Goal: Use online tool/utility: Utilize a website feature to perform a specific function

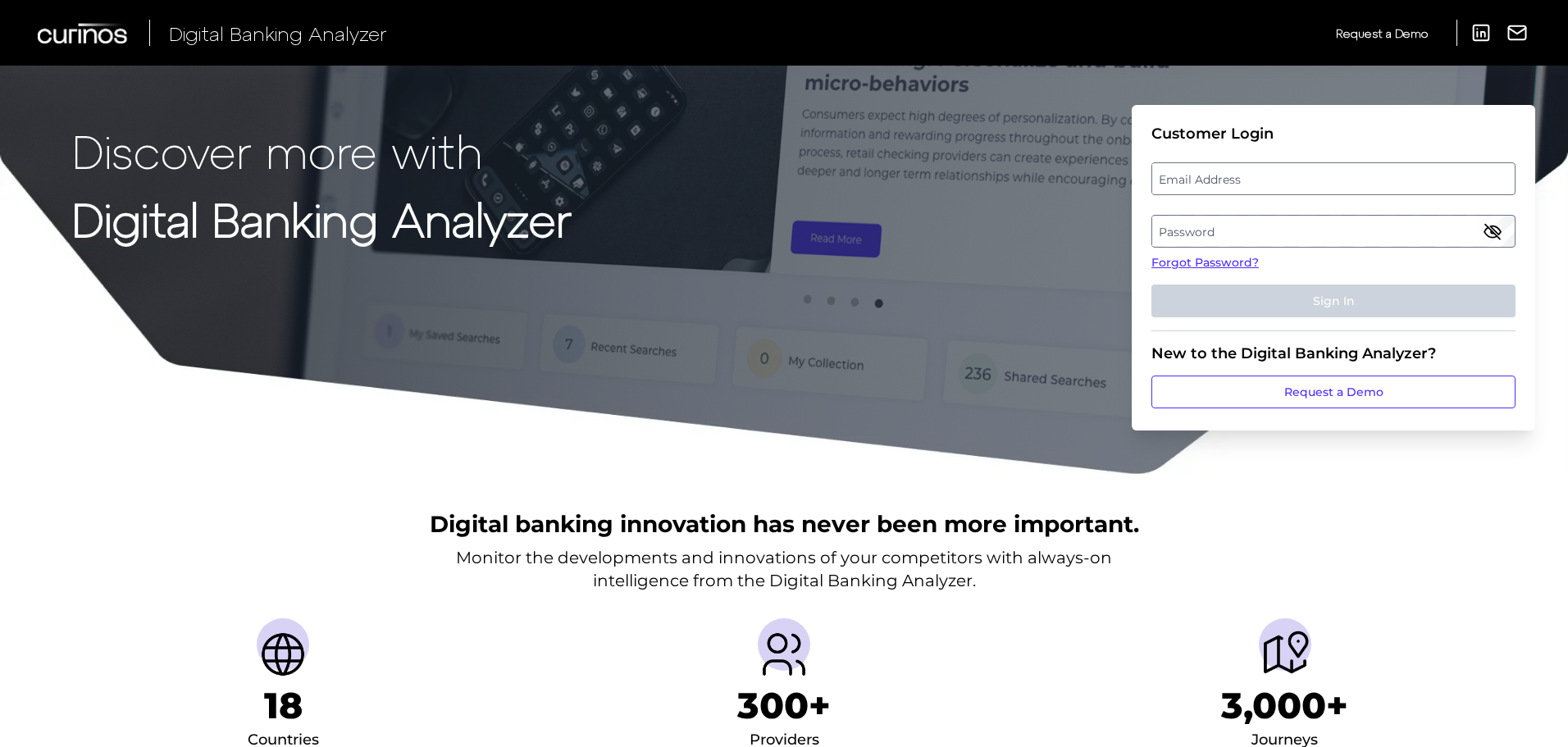
click at [1316, 187] on label "Email Address" at bounding box center [1332, 179] width 362 height 29
click at [1316, 187] on input "email" at bounding box center [1333, 179] width 364 height 33
type input "[EMAIL_ADDRESS][DOMAIN_NAME]"
click at [1199, 230] on label "Password" at bounding box center [1332, 232] width 362 height 29
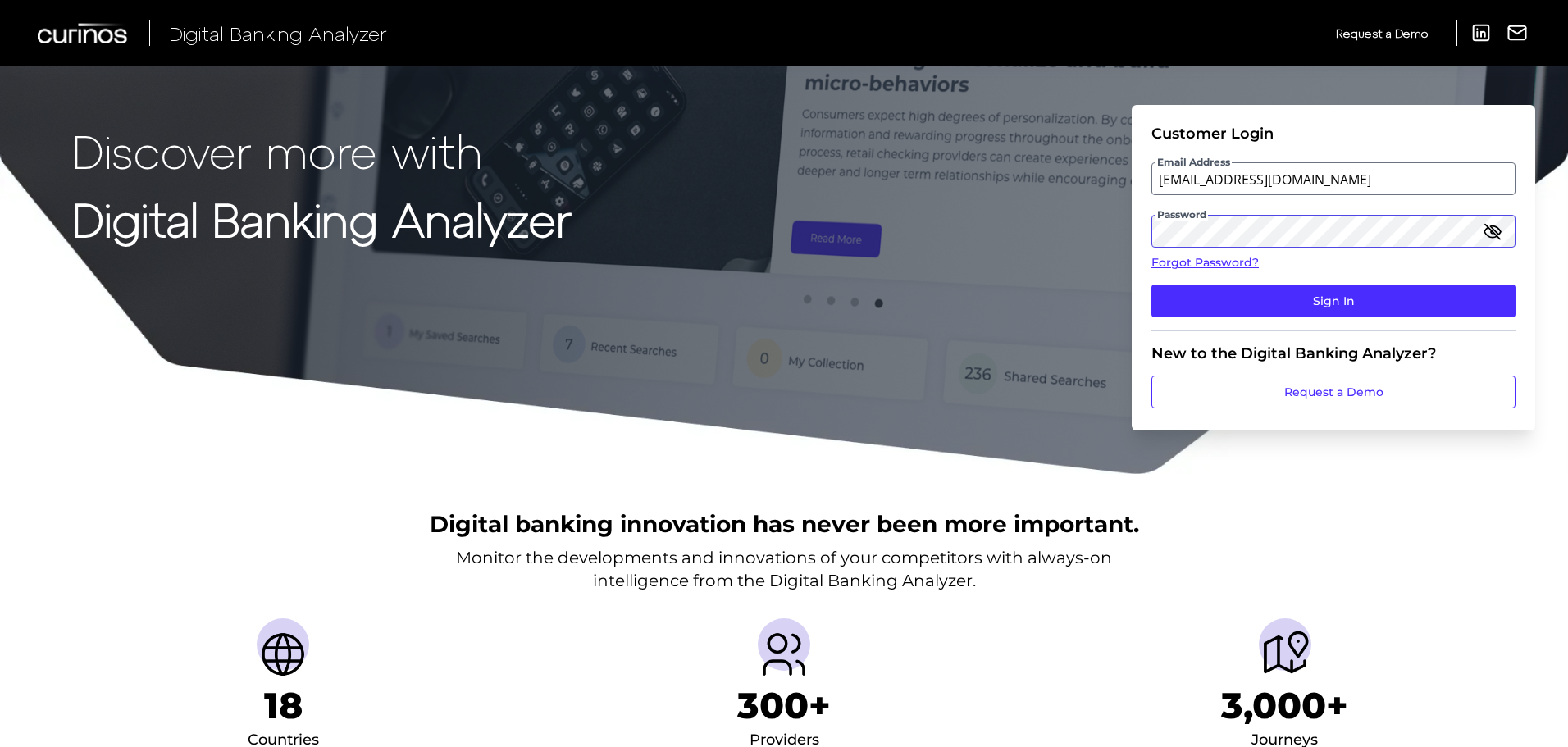
click at [1151, 285] on button "Sign In" at bounding box center [1333, 301] width 364 height 33
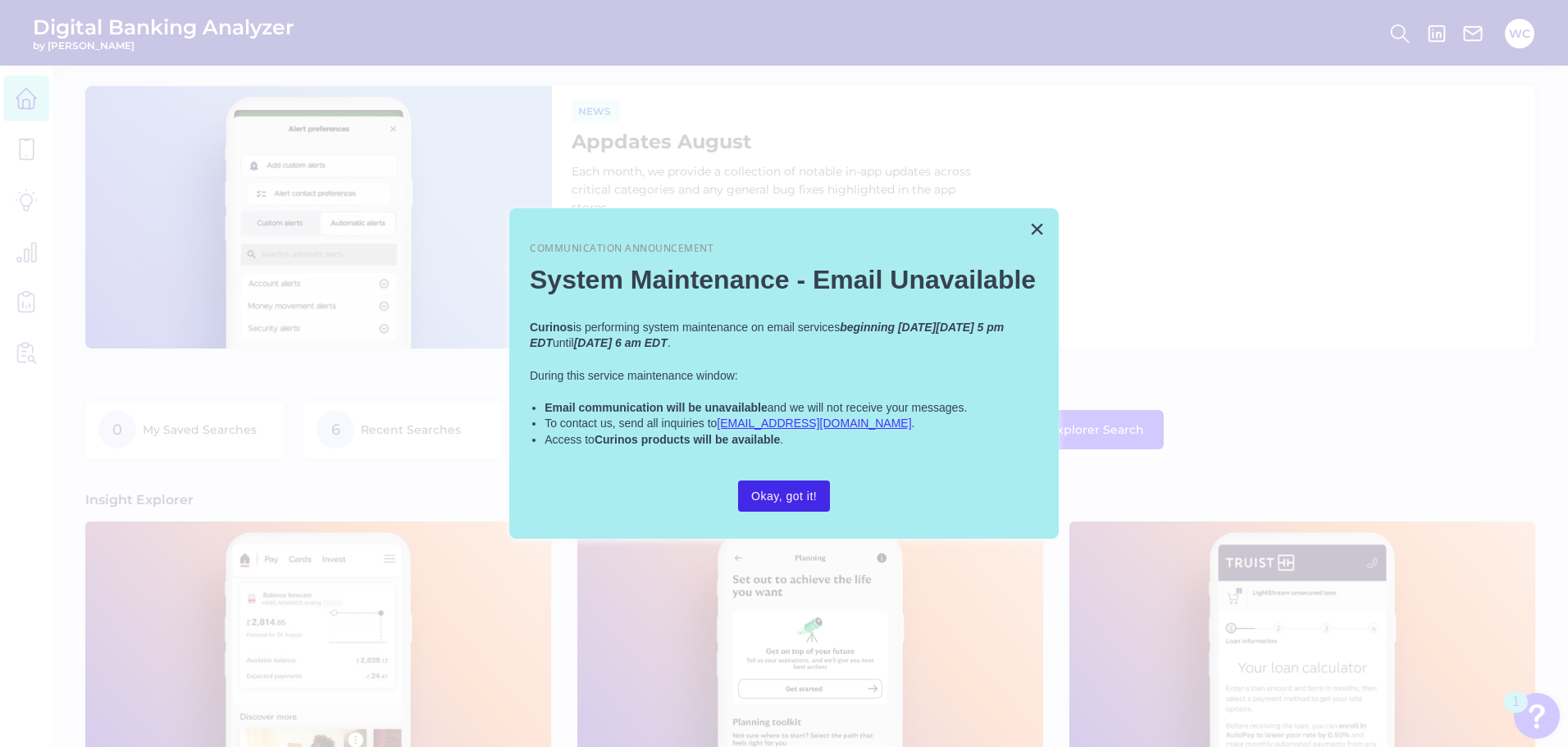
click at [794, 499] on button "Okay, got it!" at bounding box center [784, 496] width 92 height 31
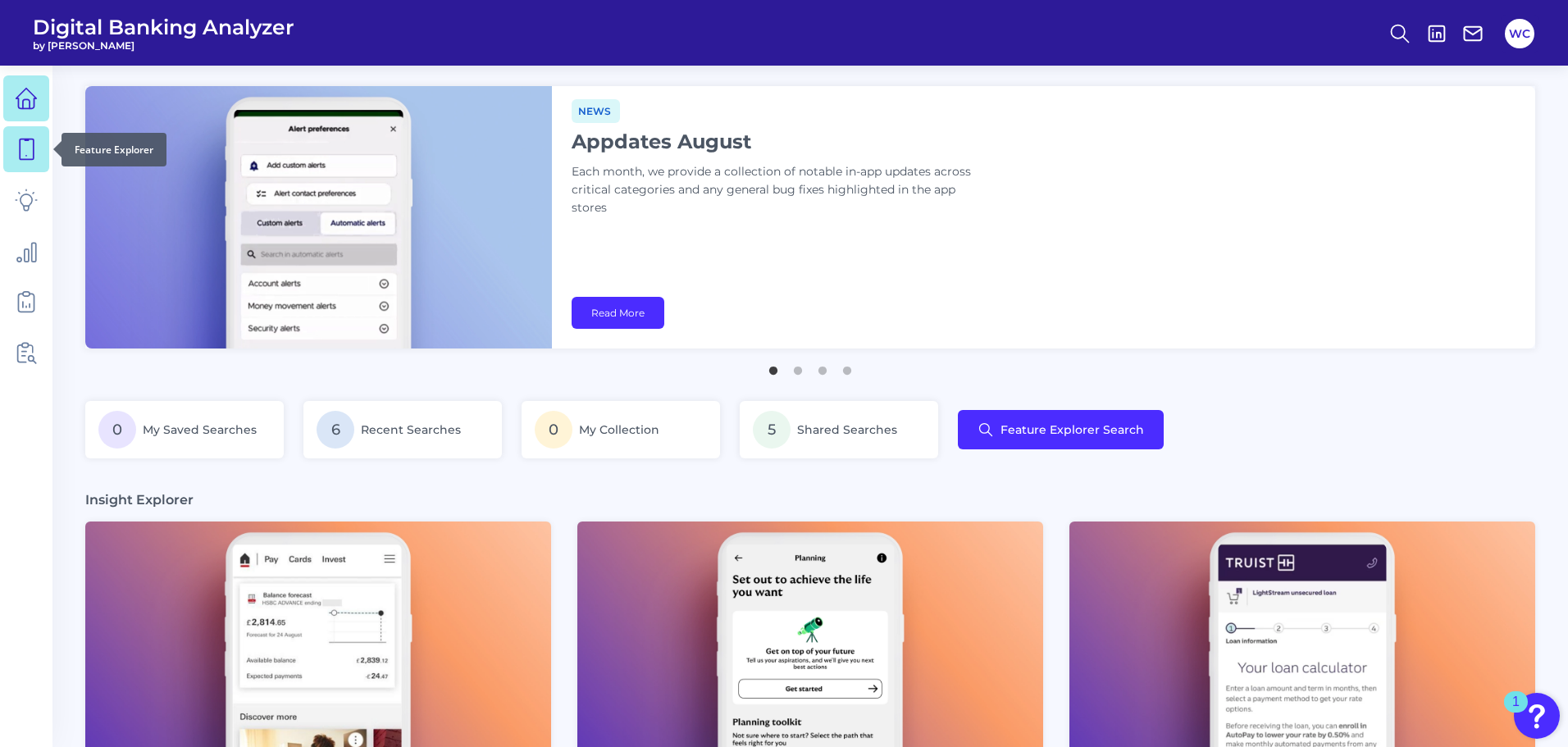
click at [39, 162] on link at bounding box center [26, 149] width 46 height 46
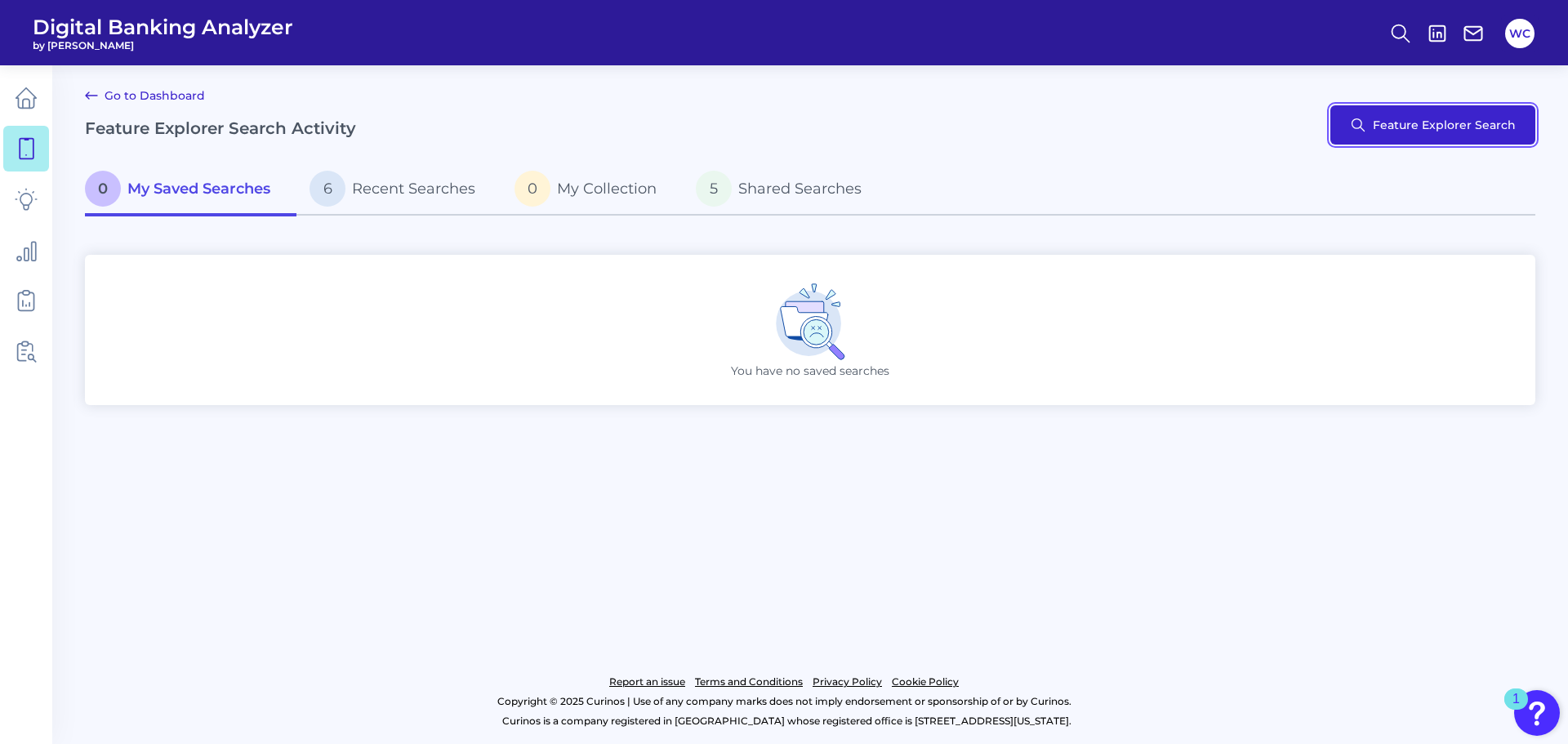
click at [1447, 130] on button "Feature Explorer Search" at bounding box center [1432, 124] width 205 height 39
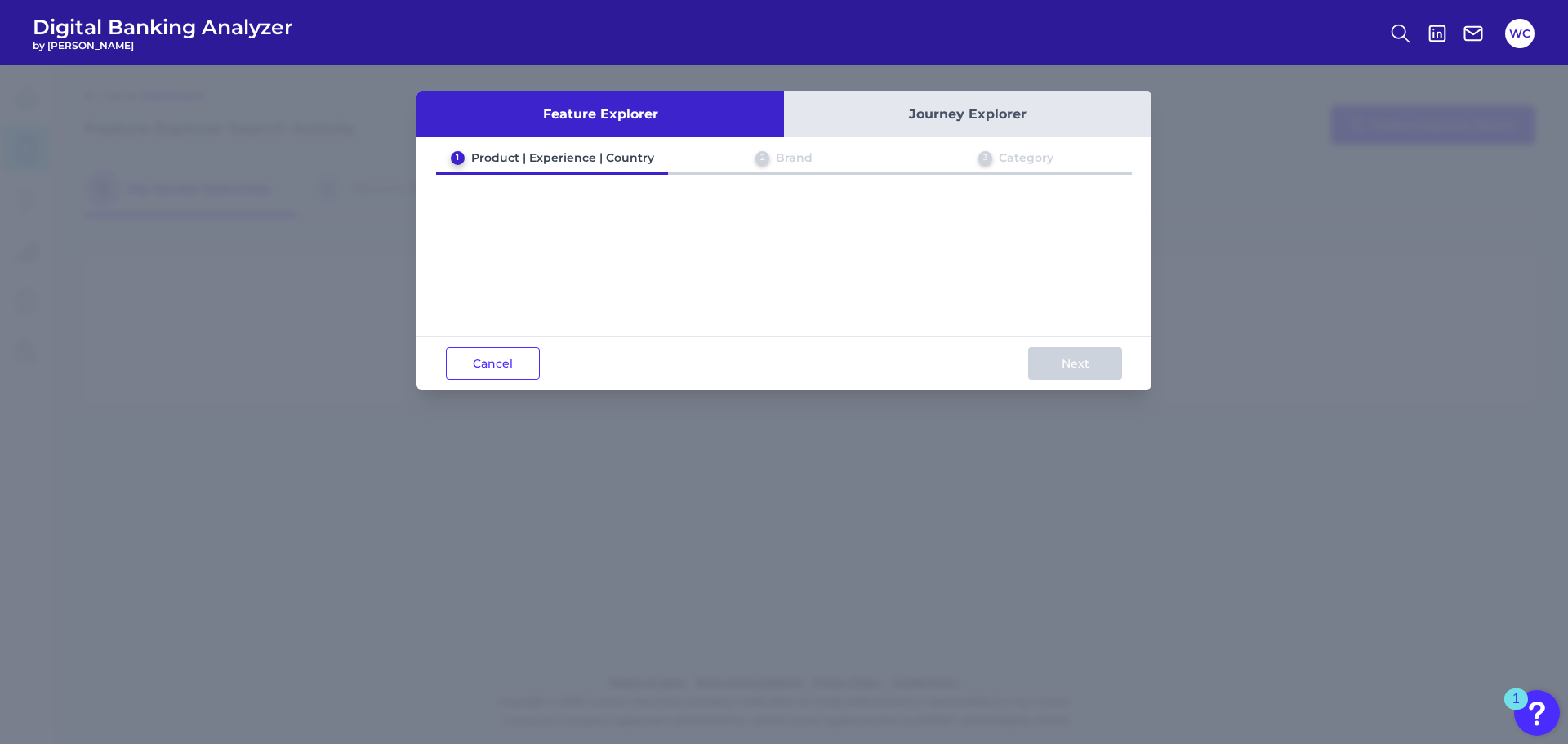
click at [524, 150] on div "Product | Experience | Country" at bounding box center [562, 157] width 183 height 15
click at [671, 113] on button "Feature Explorer" at bounding box center [600, 114] width 367 height 46
click at [996, 118] on button "Journey Explorer" at bounding box center [968, 114] width 367 height 46
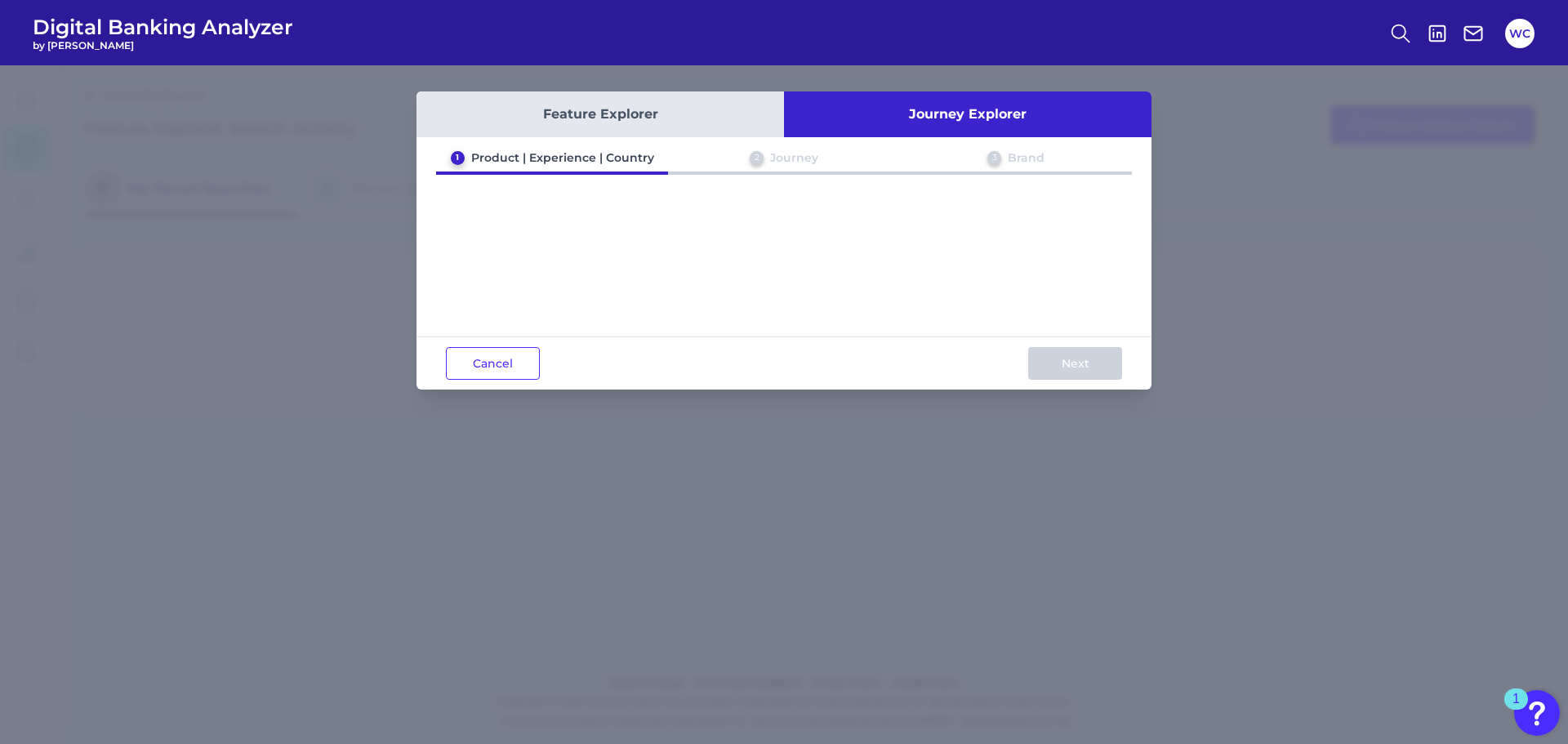
click at [575, 163] on div "Product | Experience | Country" at bounding box center [562, 157] width 183 height 15
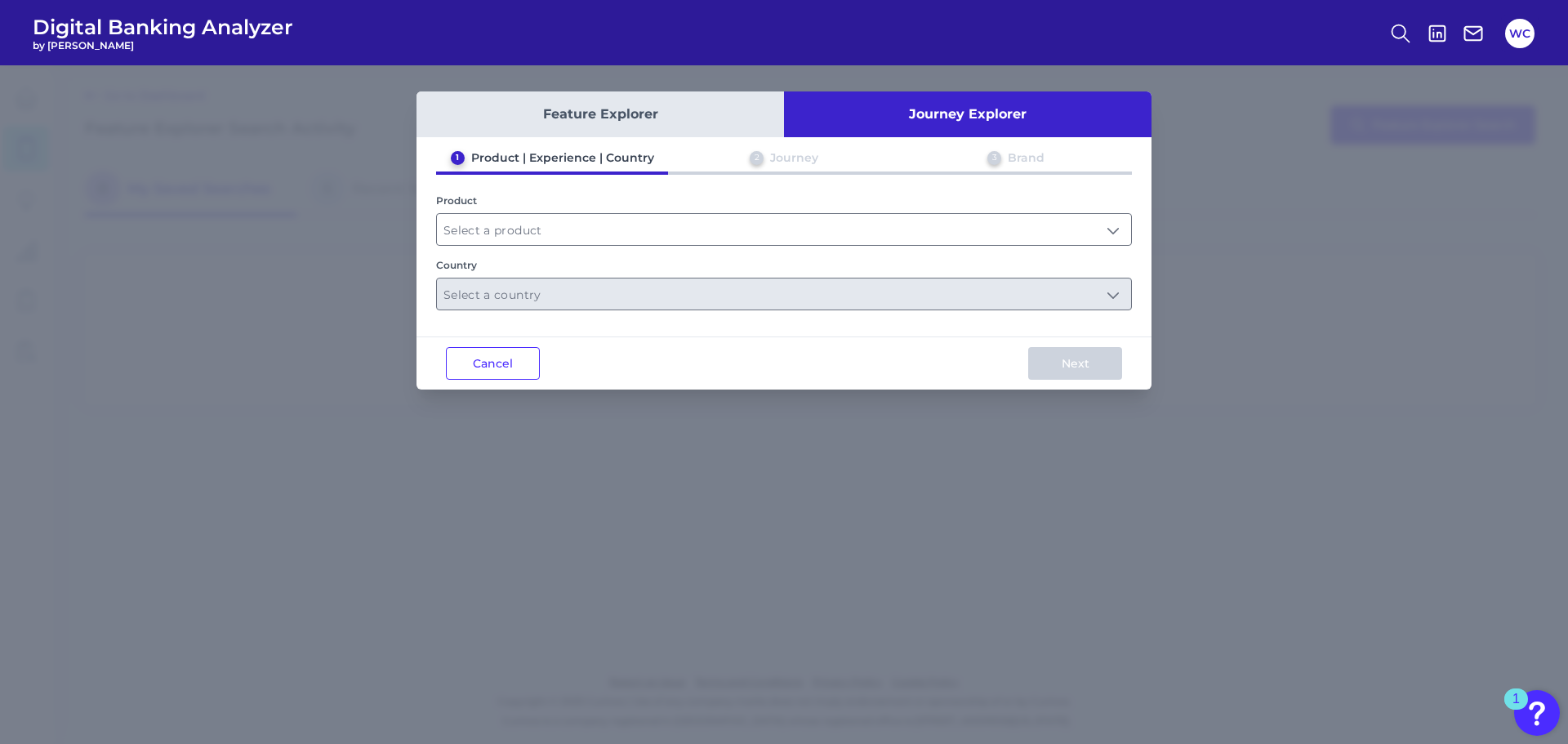
click at [653, 264] on div "Country" at bounding box center [784, 265] width 695 height 12
click at [490, 238] on input "text" at bounding box center [784, 230] width 695 height 31
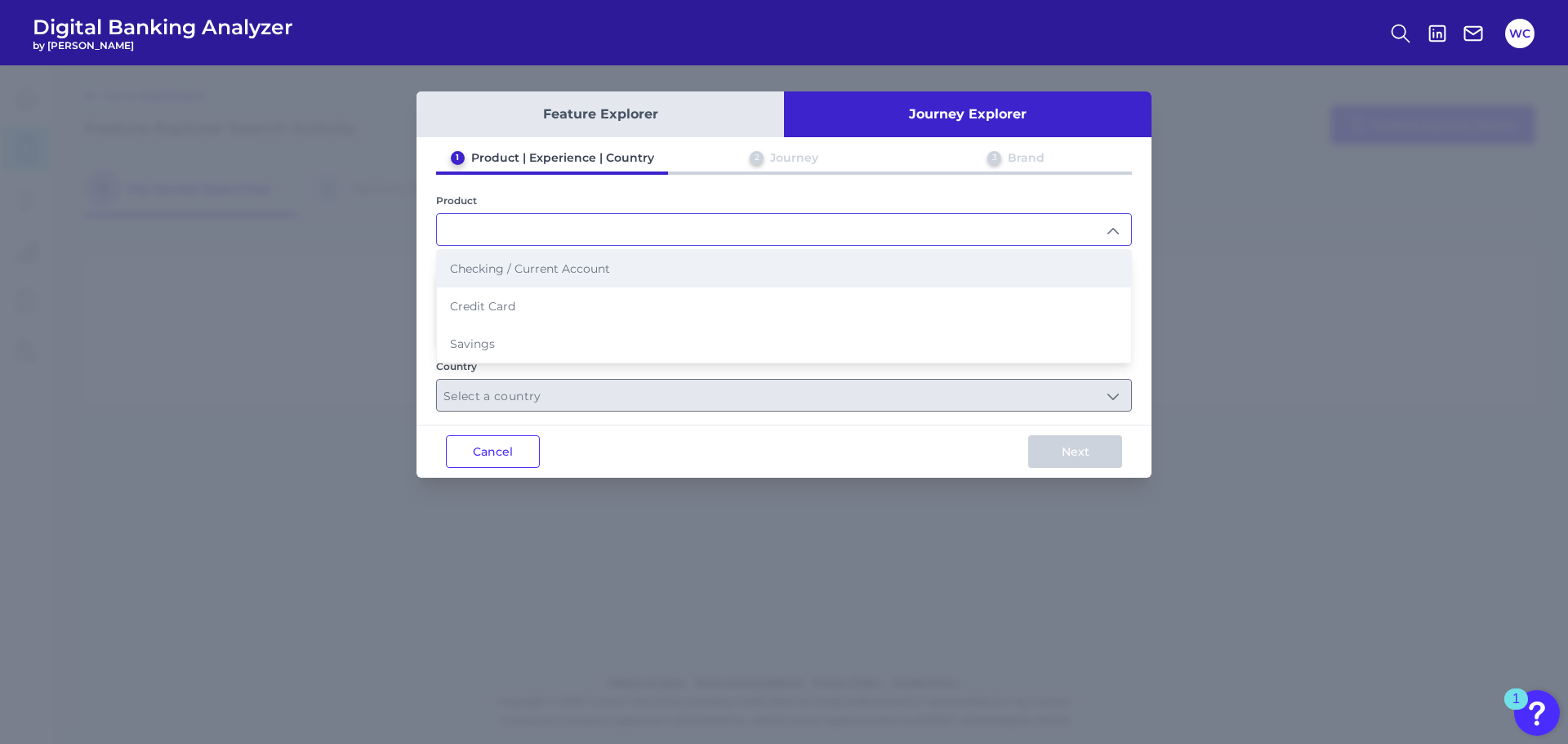
click at [492, 270] on span "Checking / Current Account" at bounding box center [530, 269] width 160 height 15
type input "Checking / Current Account"
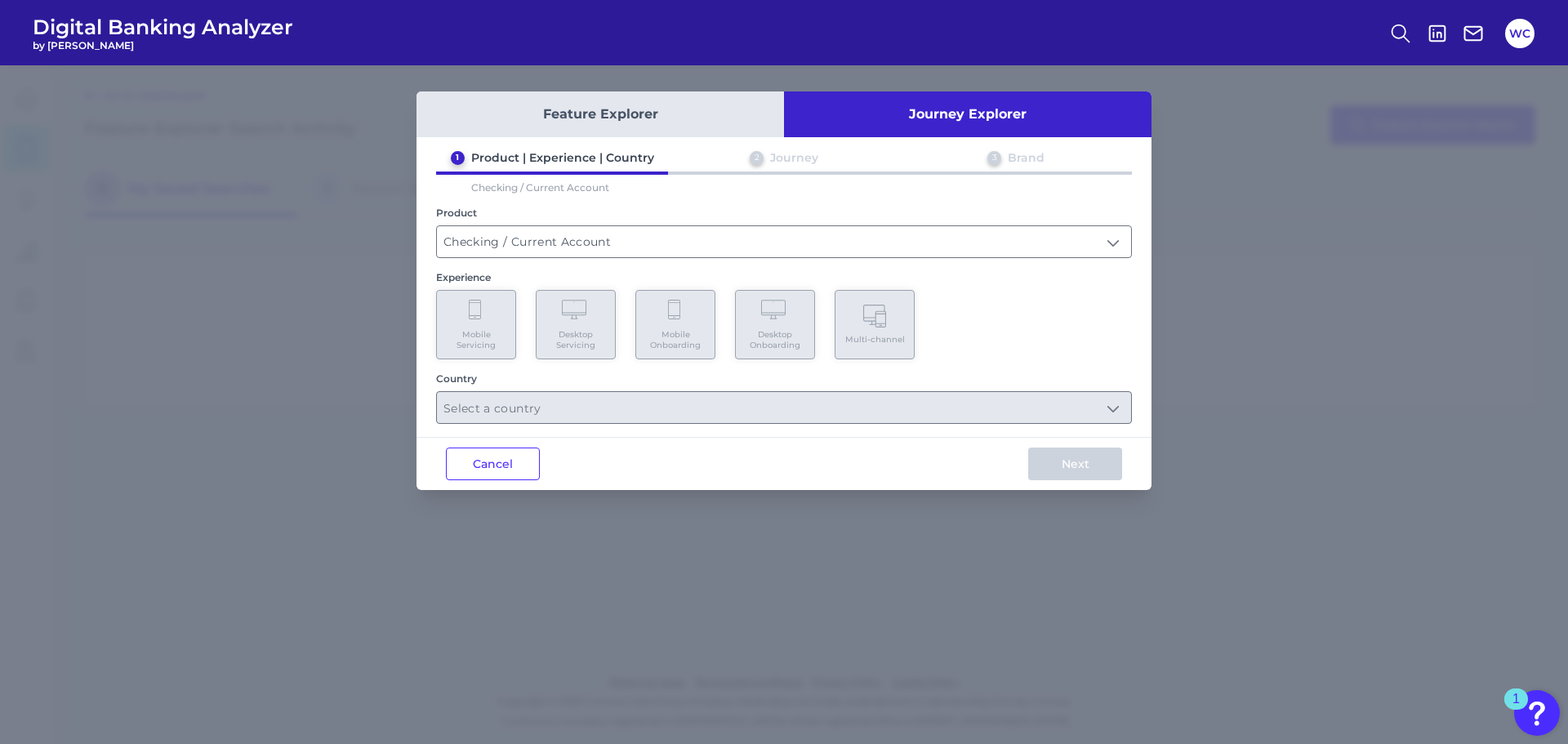
click at [307, 339] on div "Feature Explorer Journey Explorer 1 Product | Experience | Country 2 Journey 3 …" at bounding box center [784, 405] width 1568 height 679
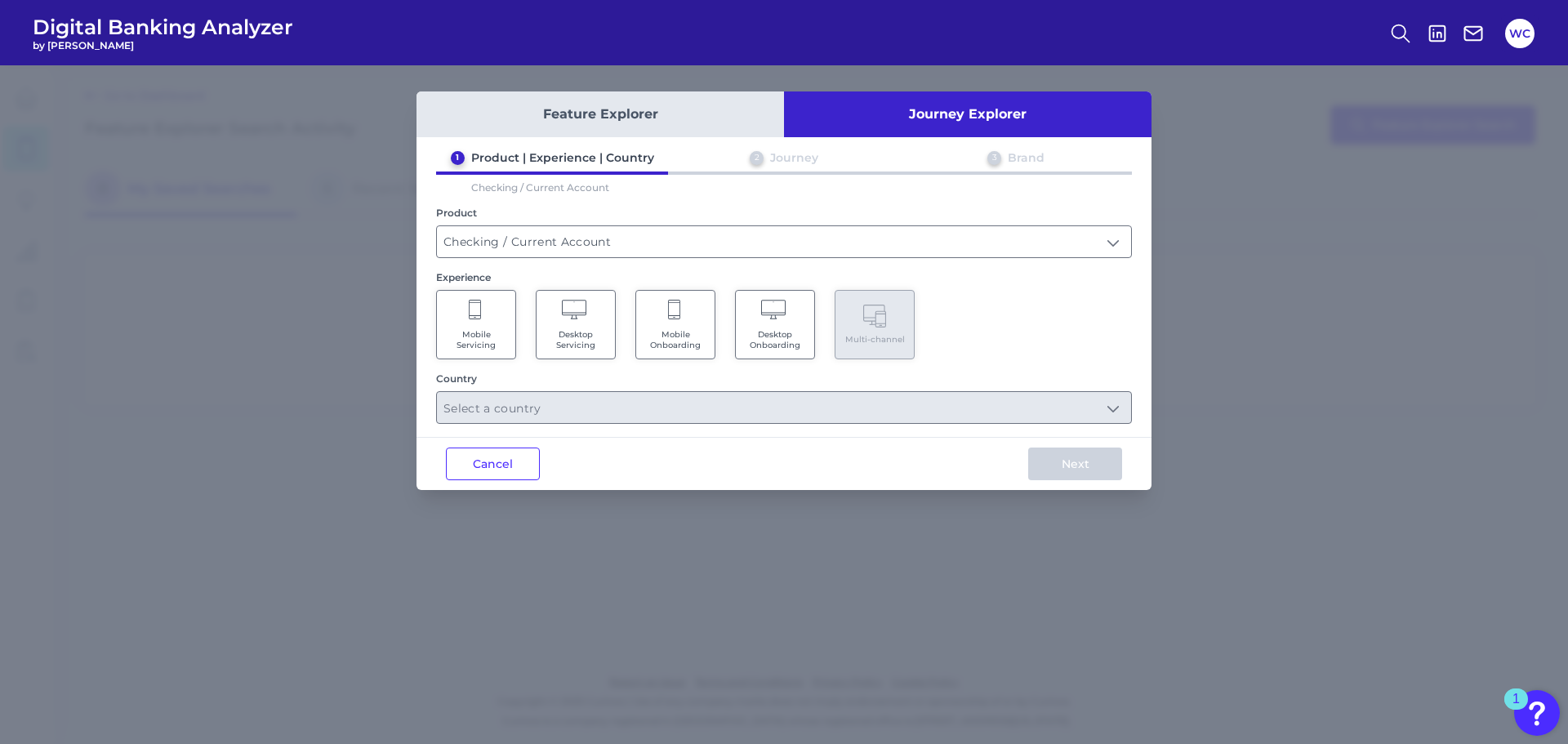
click at [487, 317] on Servicing "Mobile Servicing" at bounding box center [476, 325] width 80 height 69
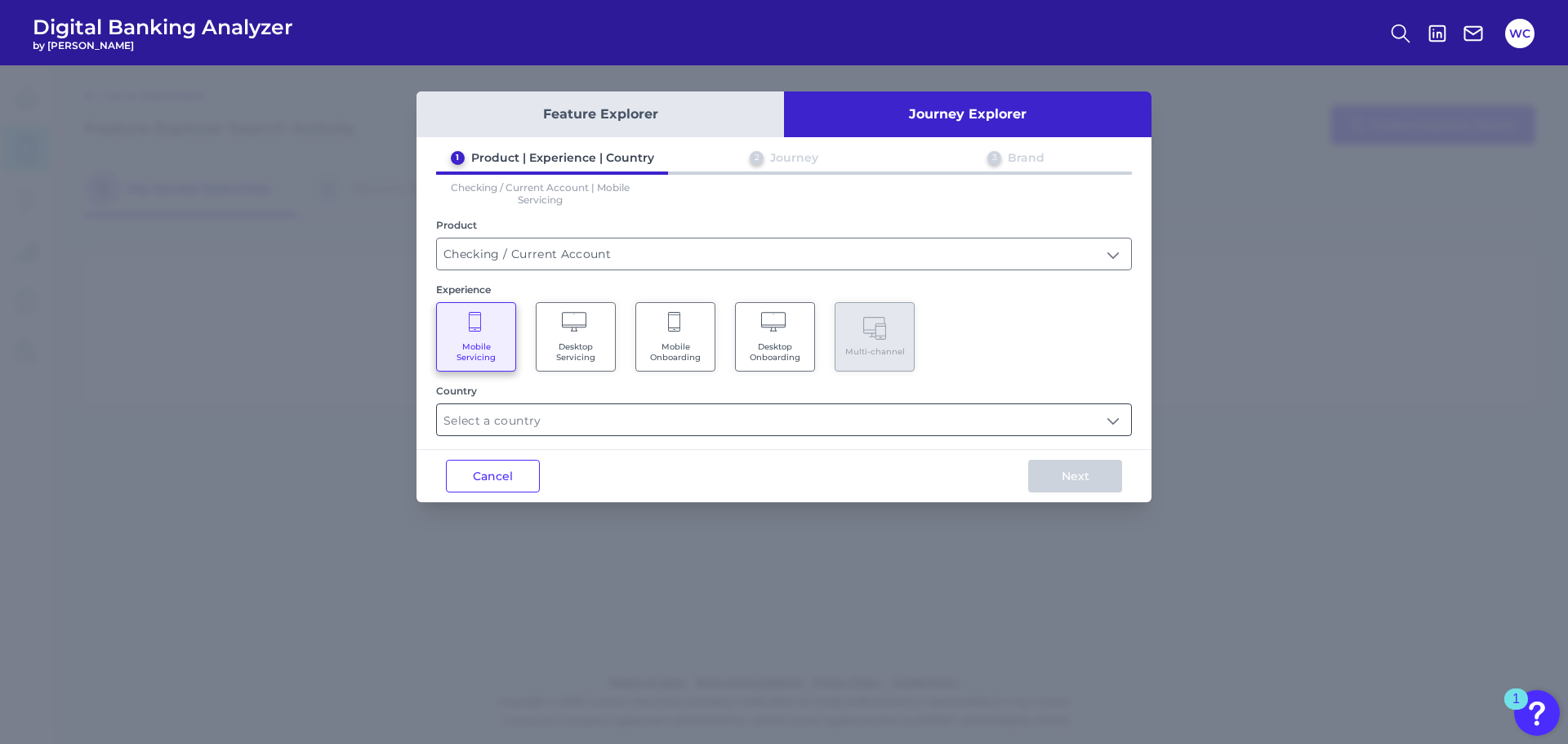
click at [643, 423] on input "text" at bounding box center [784, 420] width 695 height 31
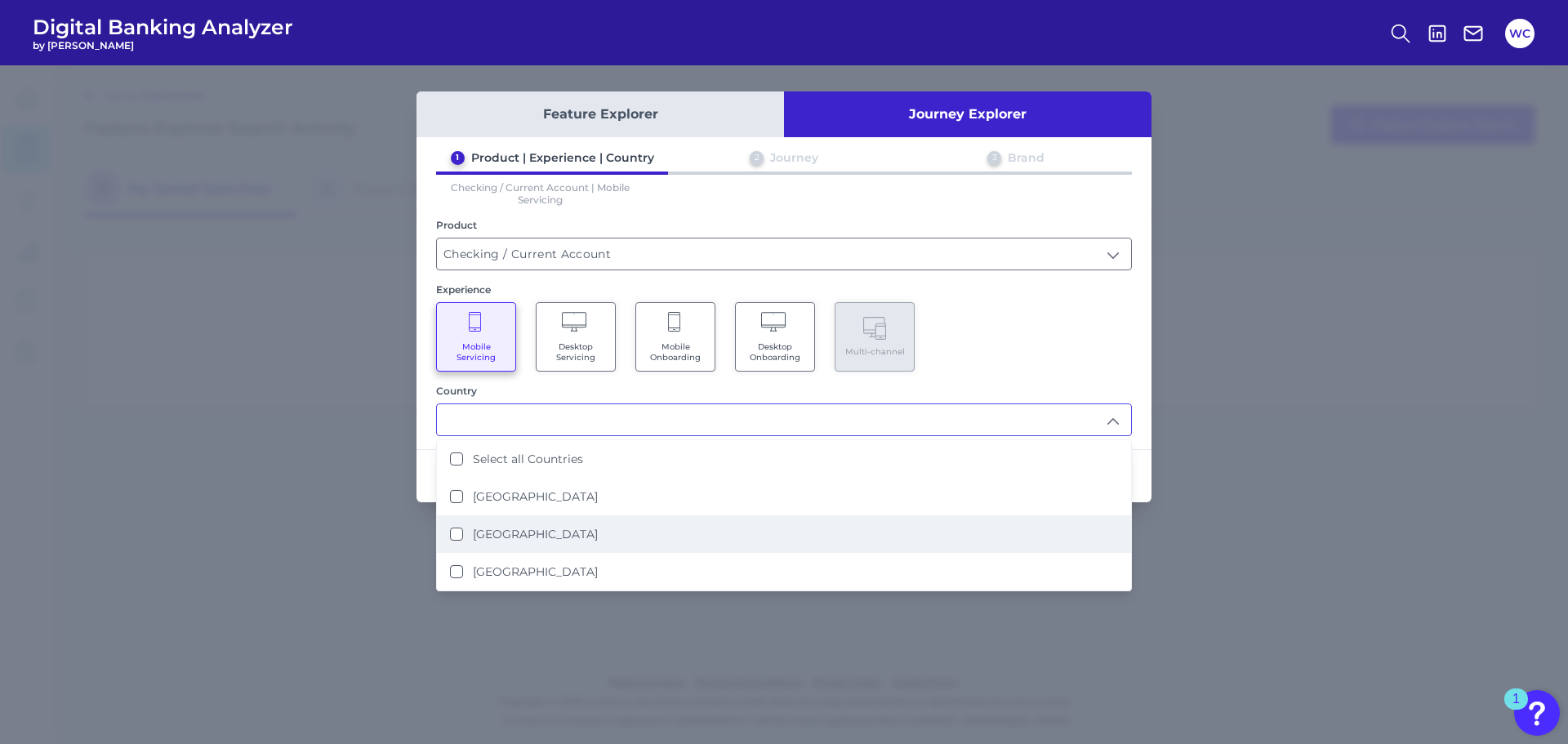
click at [525, 533] on label "[GEOGRAPHIC_DATA]" at bounding box center [535, 534] width 125 height 15
type input "[GEOGRAPHIC_DATA]"
click at [330, 470] on div "Feature Explorer Journey Explorer 1 Product | Experience | Country 2 Journey 3 …" at bounding box center [784, 405] width 1568 height 679
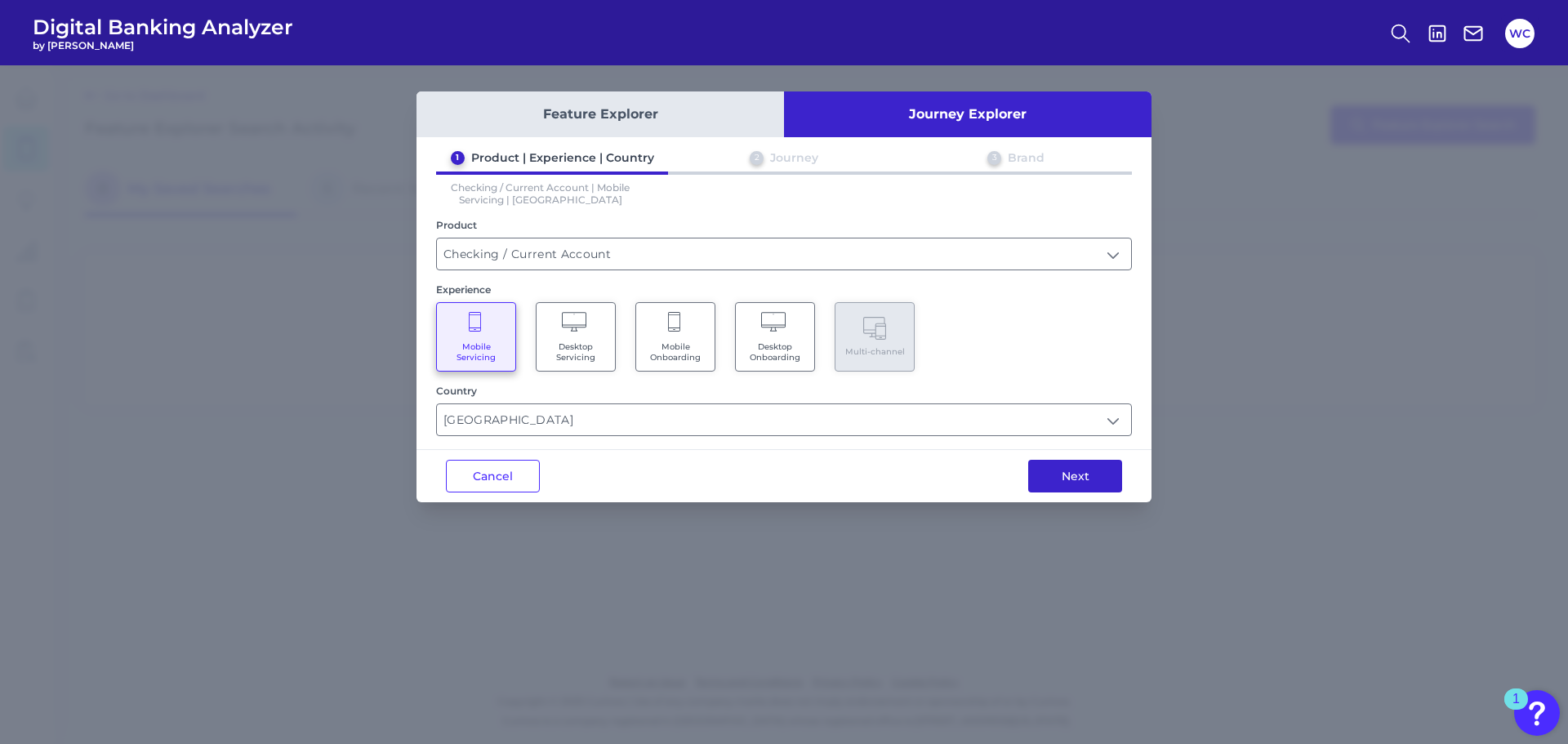
click at [1083, 475] on button "Next" at bounding box center [1075, 476] width 94 height 33
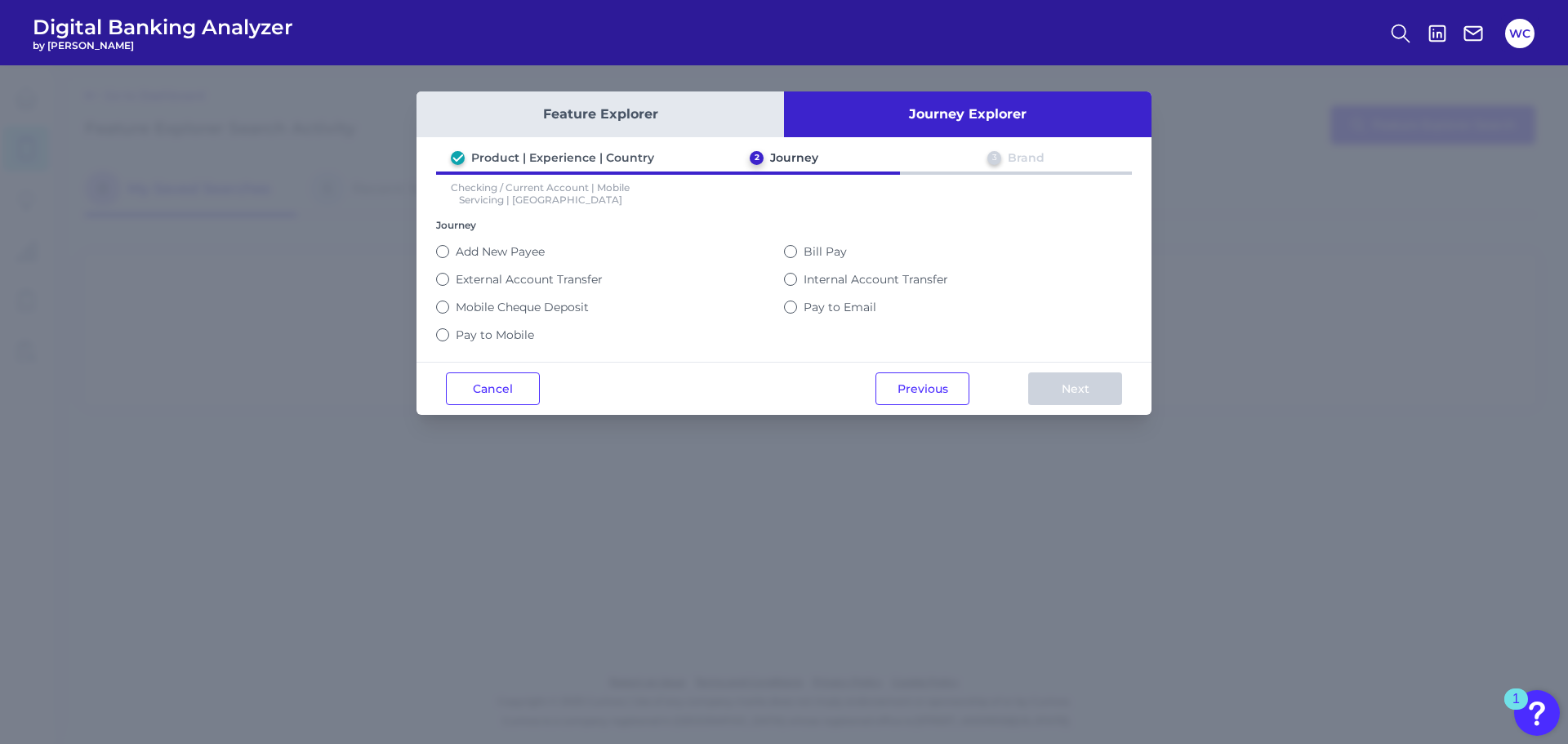
click at [526, 335] on label "Pay to Mobile" at bounding box center [495, 334] width 79 height 15
click at [449, 335] on button "Pay to Mobile" at bounding box center [442, 334] width 13 height 13
click at [1058, 387] on button "Next" at bounding box center [1075, 389] width 94 height 33
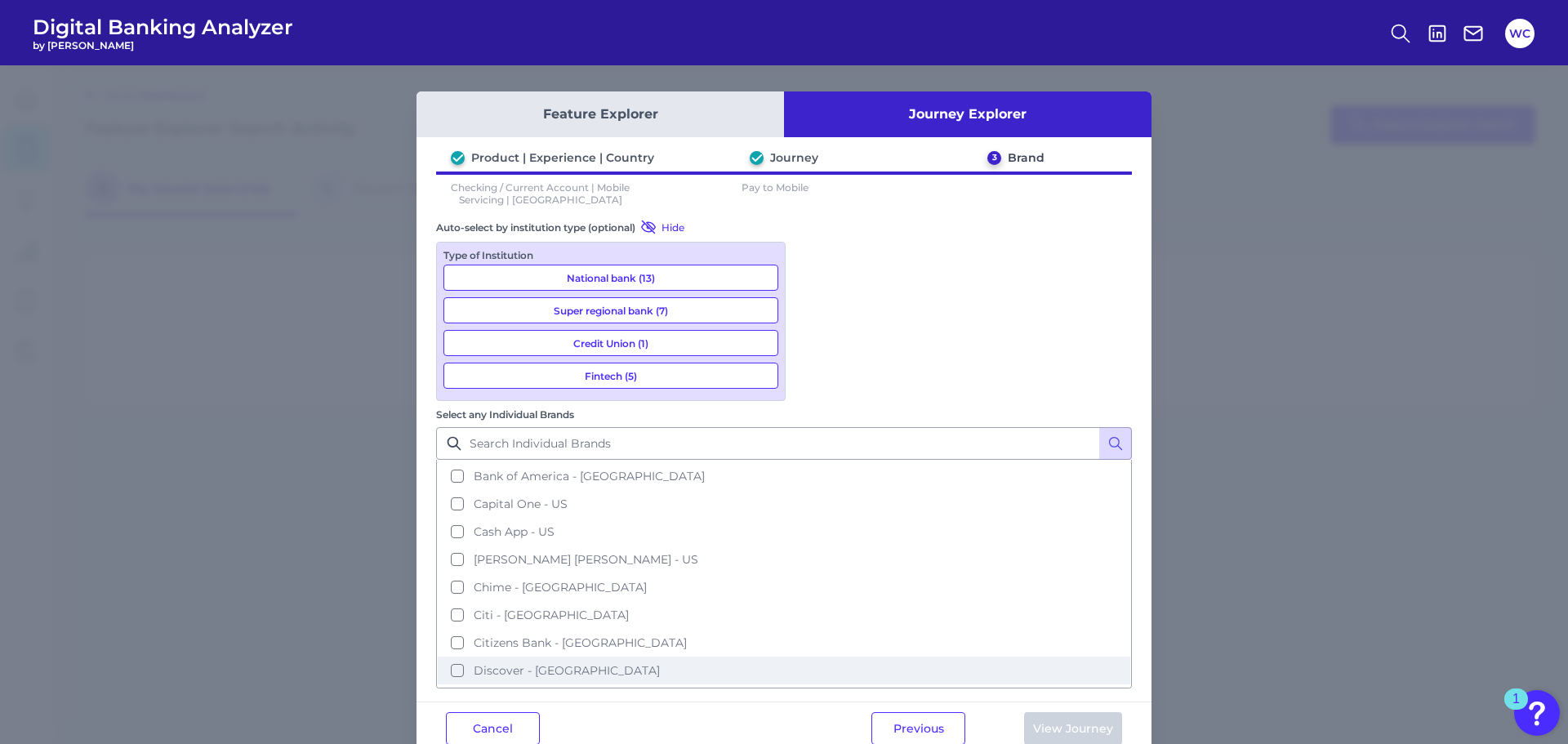
scroll to position [163, 0]
click at [812, 658] on button "[PERSON_NAME] [PERSON_NAME] - [GEOGRAPHIC_DATA]" at bounding box center [784, 672] width 693 height 28
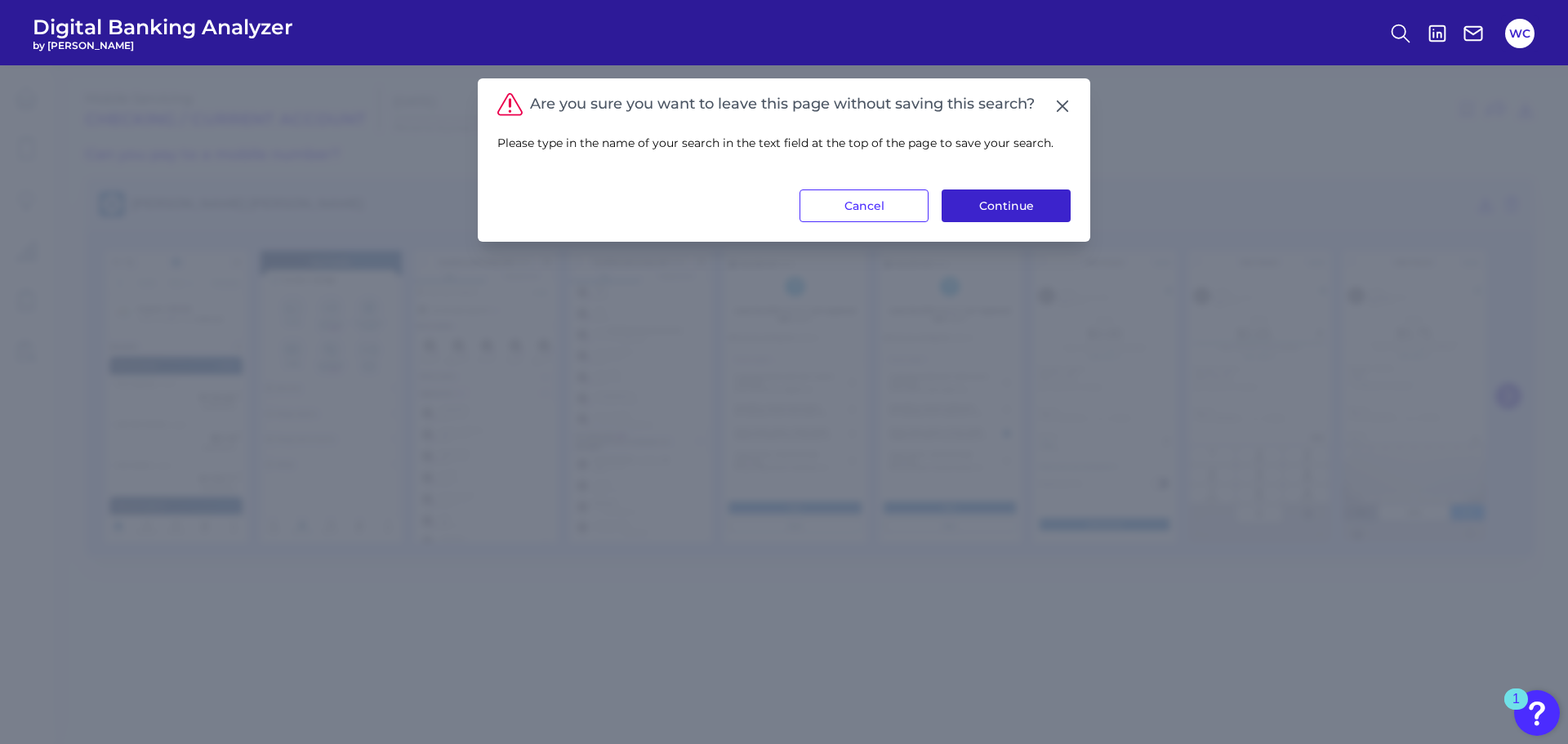
click at [985, 209] on button "Continue" at bounding box center [1006, 206] width 129 height 33
click at [880, 211] on button "Cancel" at bounding box center [864, 206] width 129 height 33
click at [1393, 34] on icon at bounding box center [1400, 34] width 22 height 22
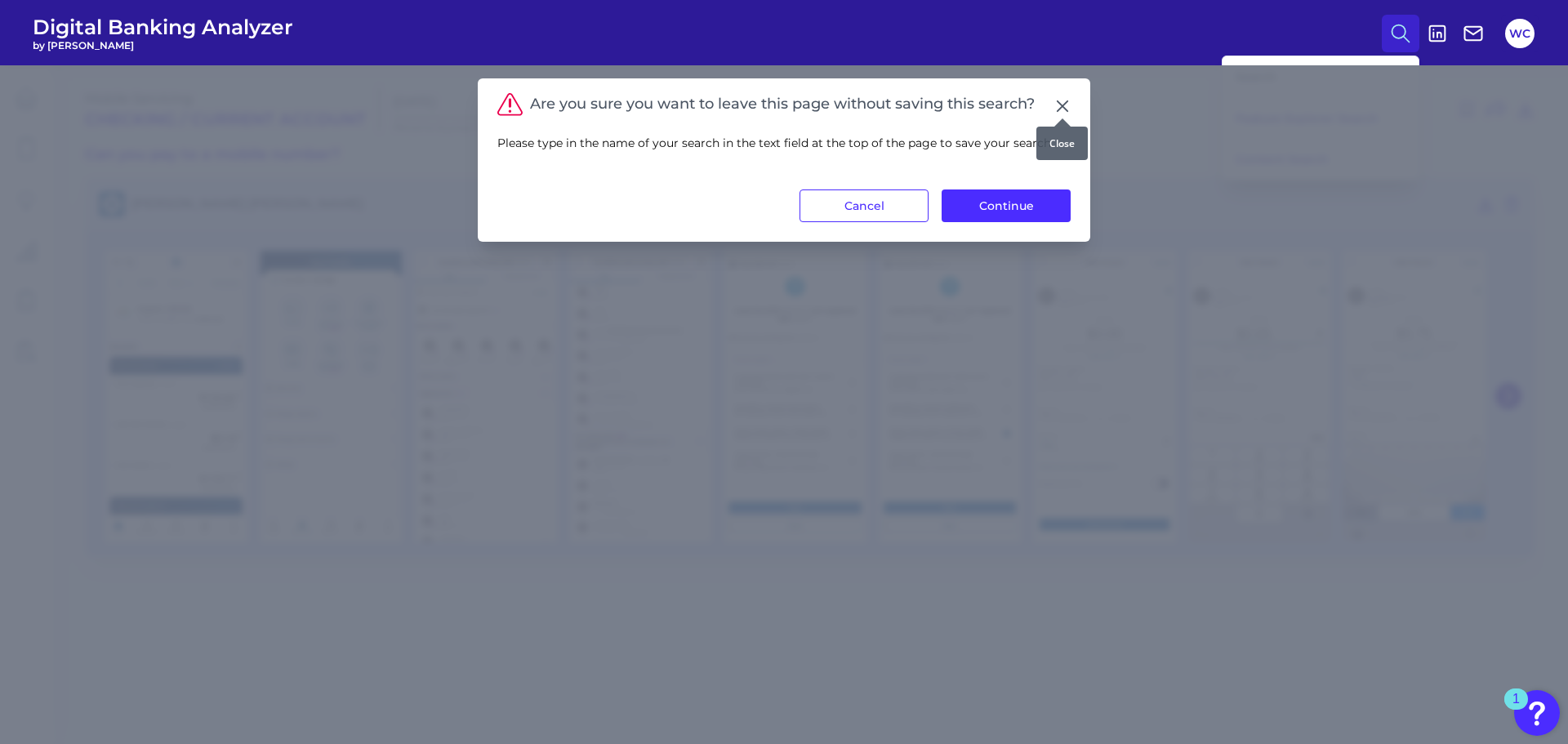
click at [1068, 107] on icon at bounding box center [1062, 105] width 16 height 16
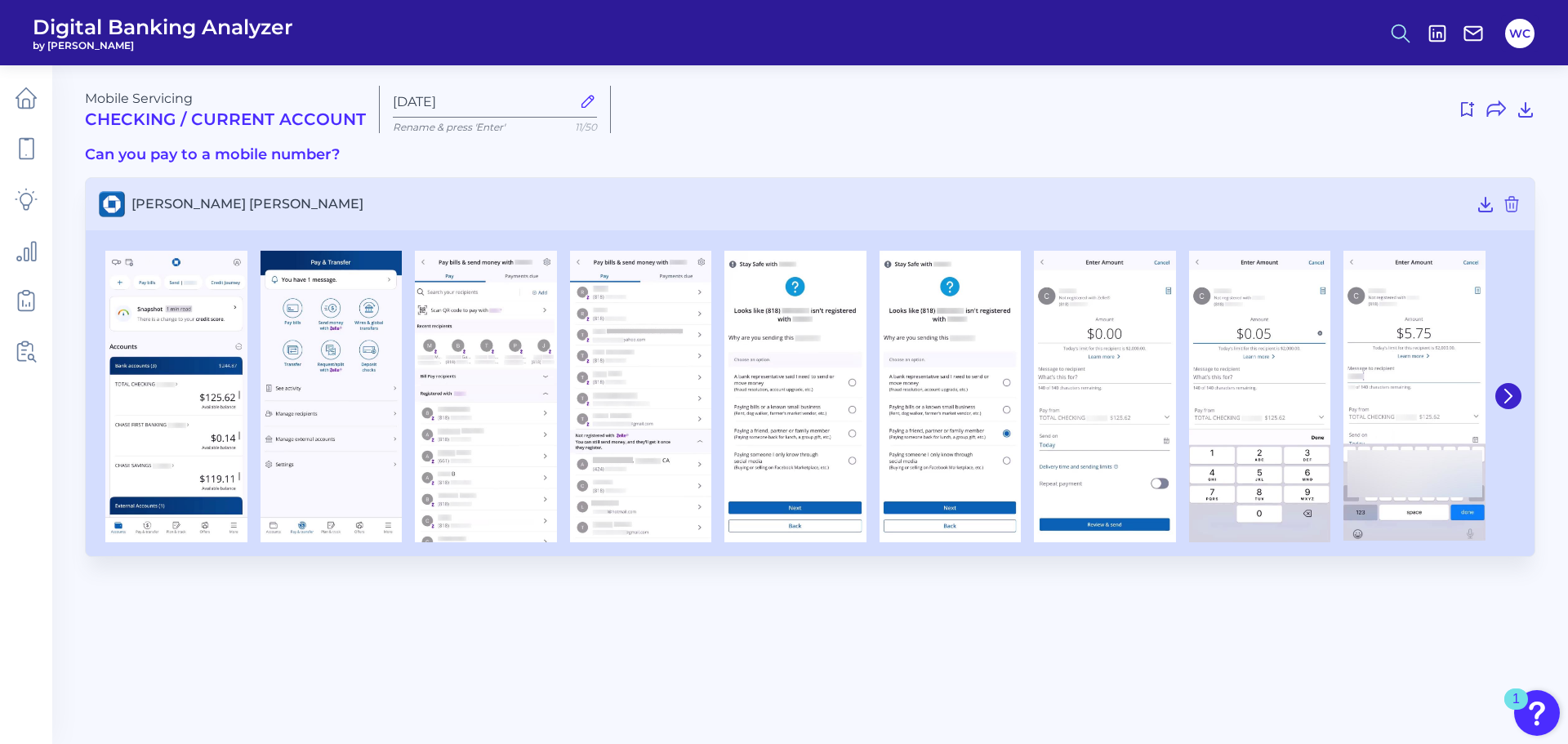
click at [1401, 37] on circle at bounding box center [1399, 30] width 13 height 13
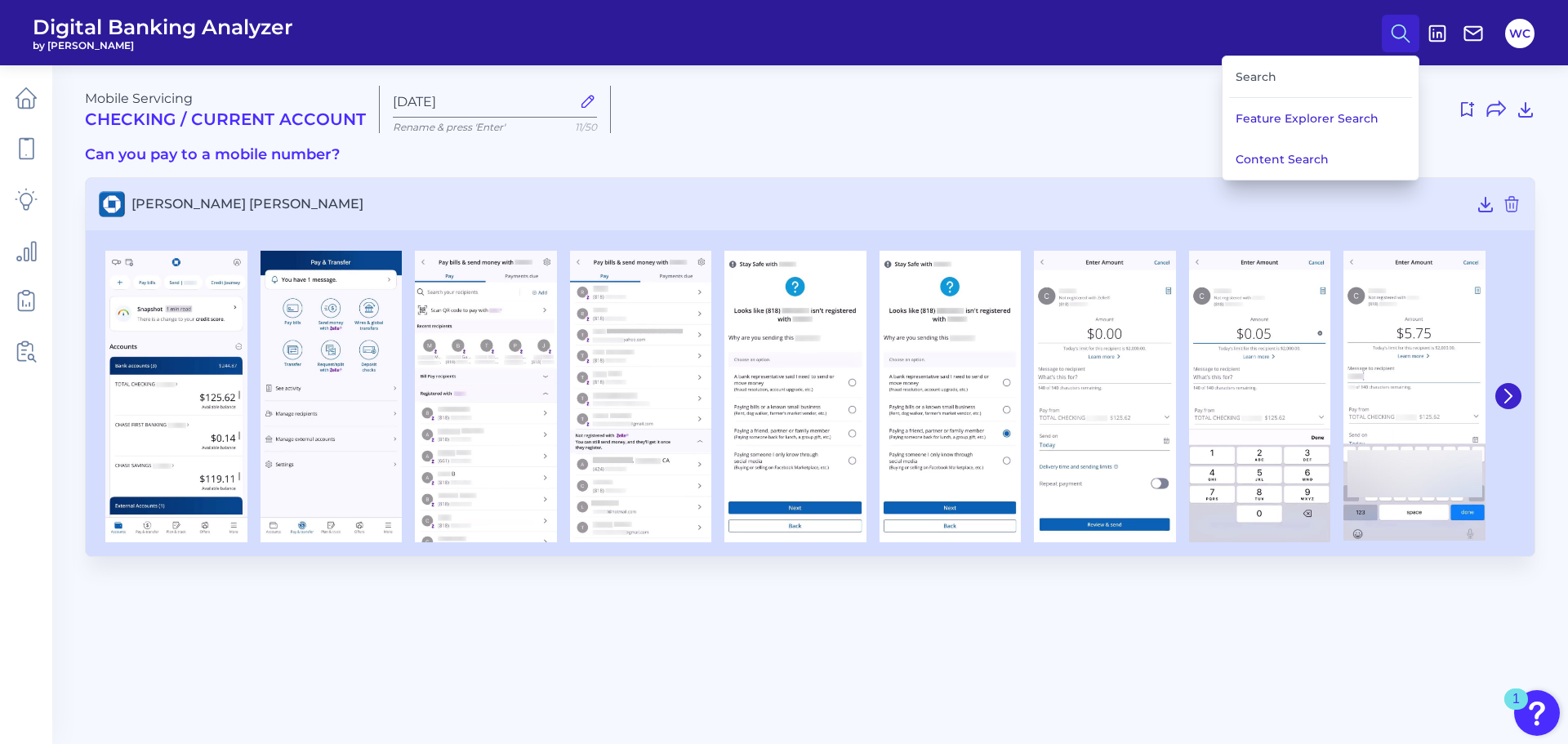
click at [1267, 82] on div "Search" at bounding box center [1321, 77] width 183 height 41
click at [1269, 77] on div "Search" at bounding box center [1321, 77] width 183 height 41
click at [967, 111] on div at bounding box center [1079, 110] width 911 height 26
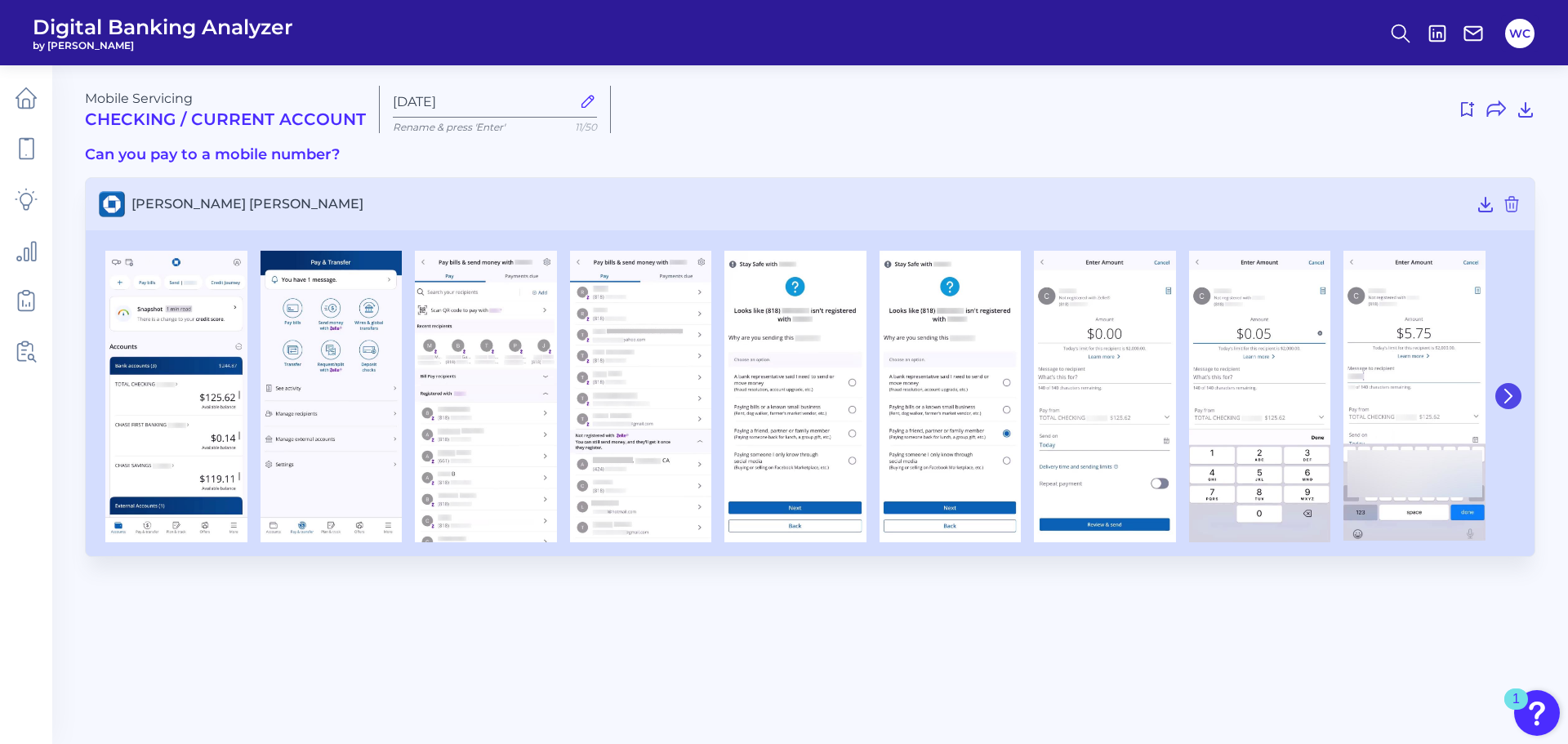
click at [1505, 396] on icon at bounding box center [1508, 396] width 15 height 15
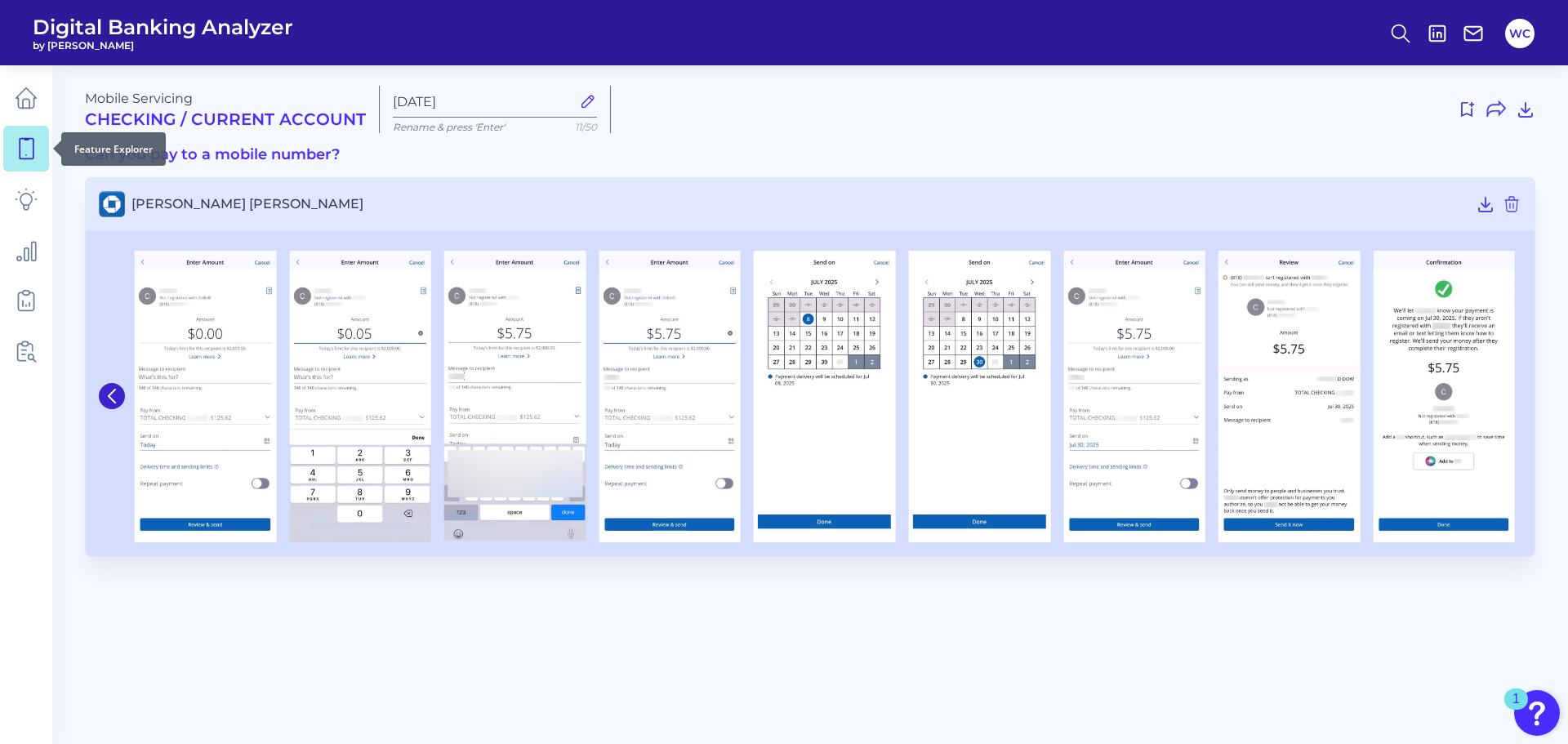
click at [27, 146] on icon at bounding box center [26, 149] width 22 height 22
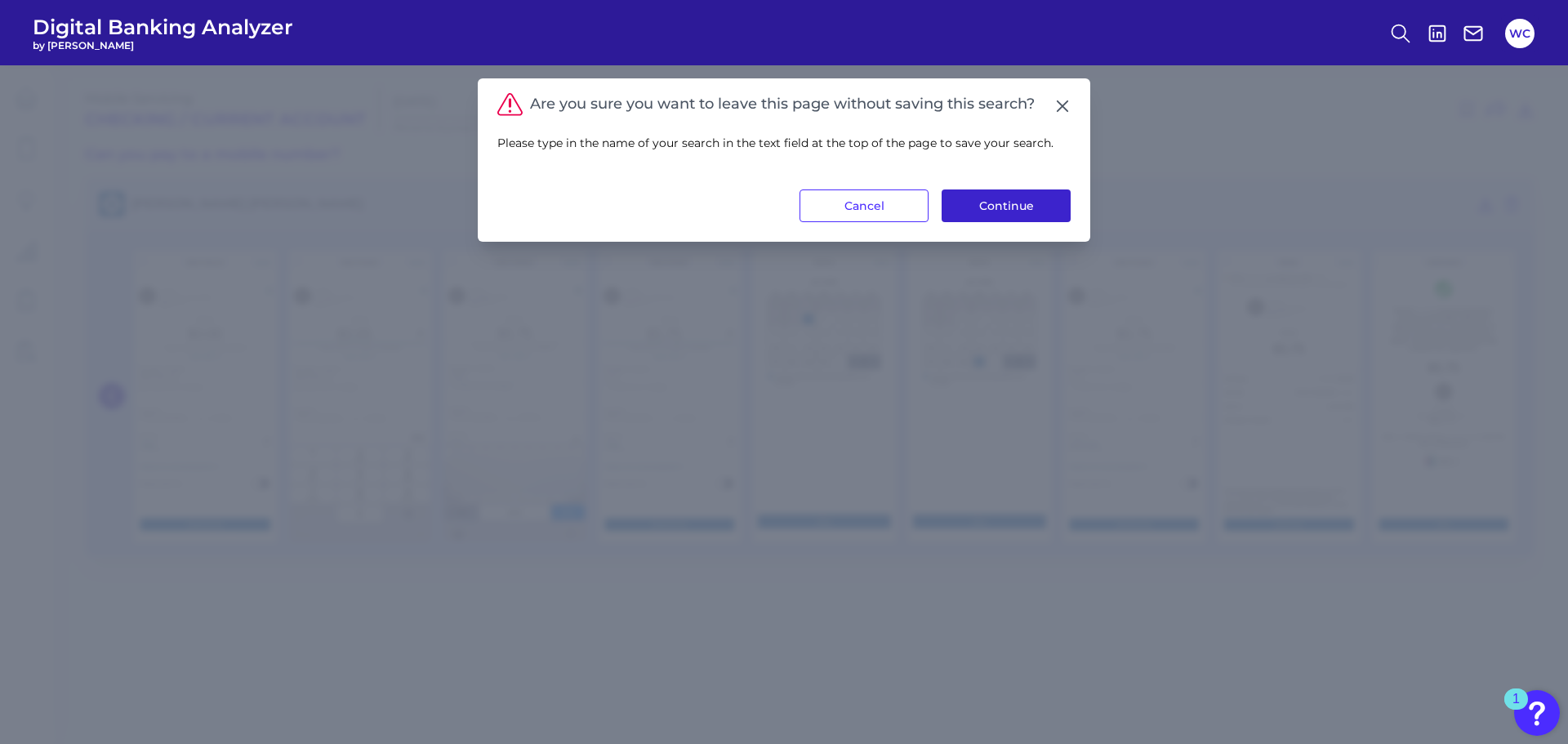
click at [984, 203] on button "Continue" at bounding box center [1006, 206] width 129 height 33
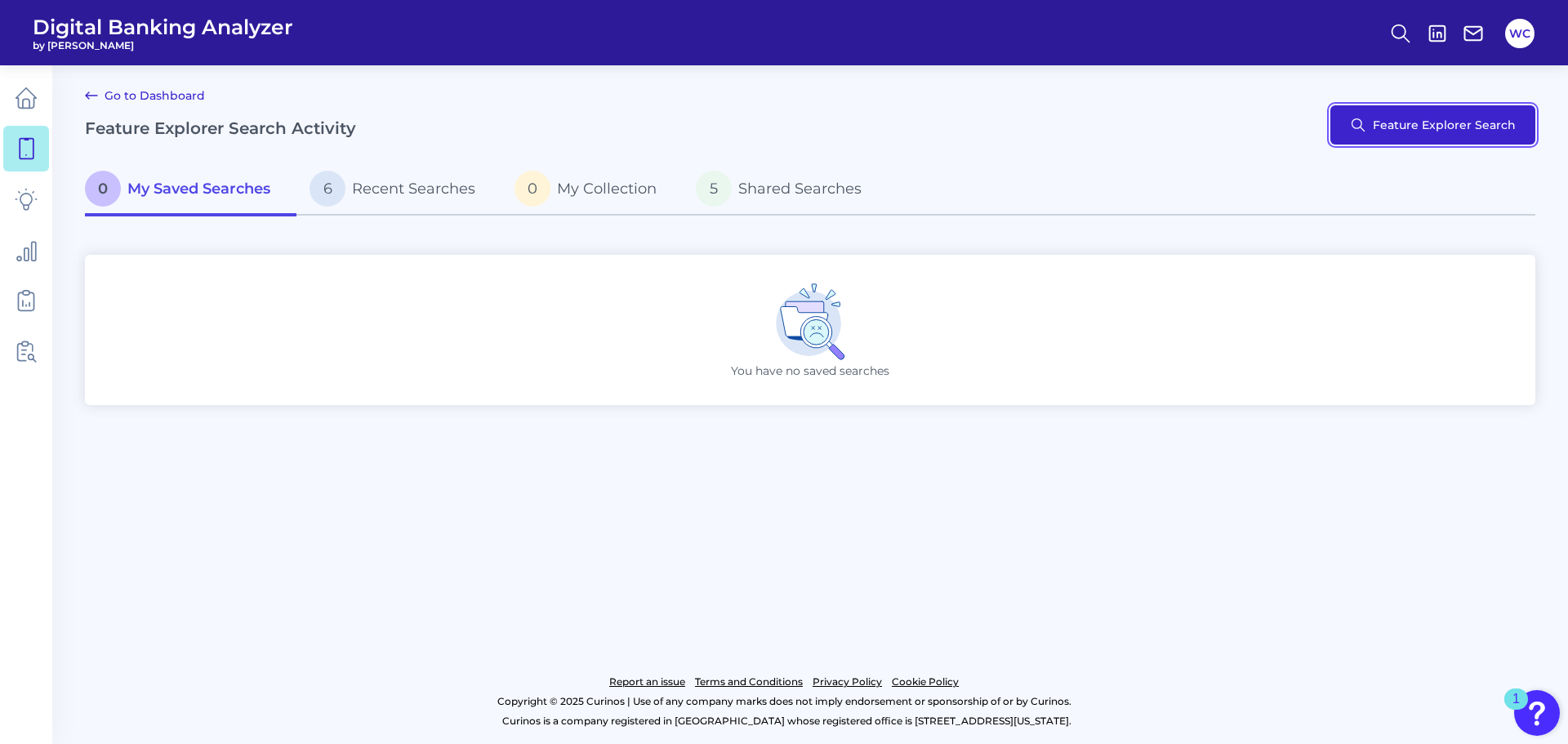
click at [1399, 111] on button "Feature Explorer Search" at bounding box center [1432, 124] width 205 height 39
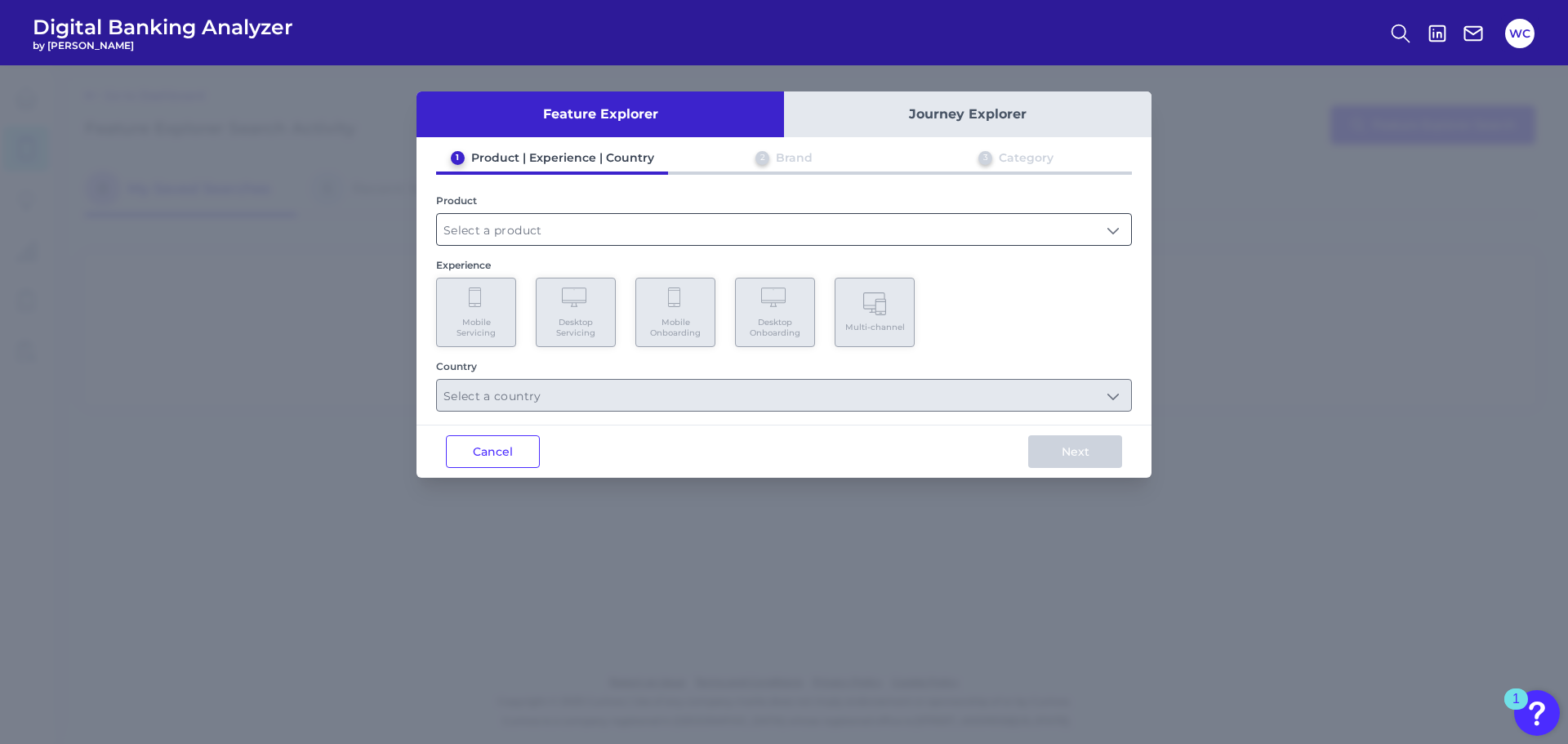
click at [546, 233] on input "text" at bounding box center [784, 230] width 695 height 31
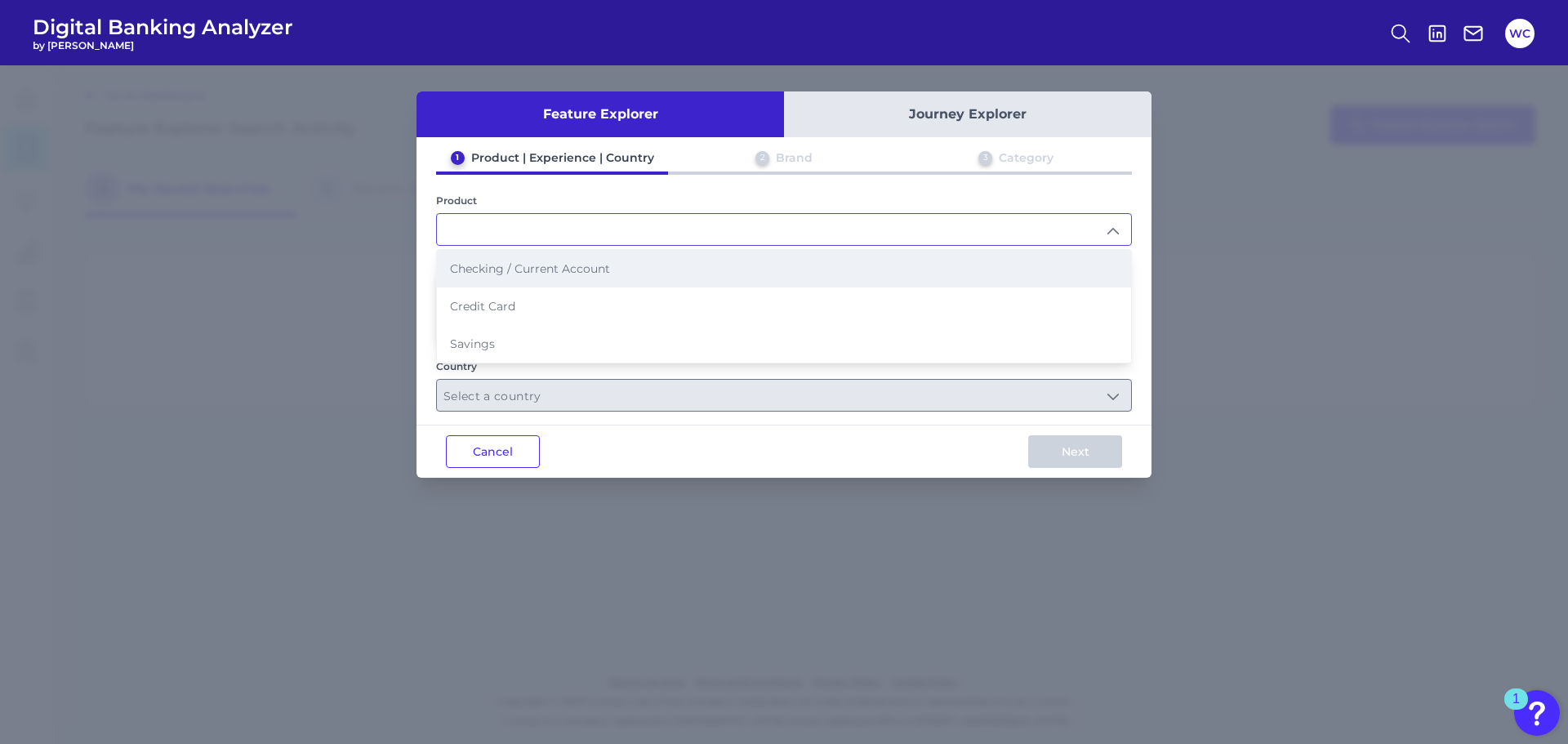
click at [536, 267] on span "Checking / Current Account" at bounding box center [530, 269] width 160 height 15
type input "Checking / Current Account"
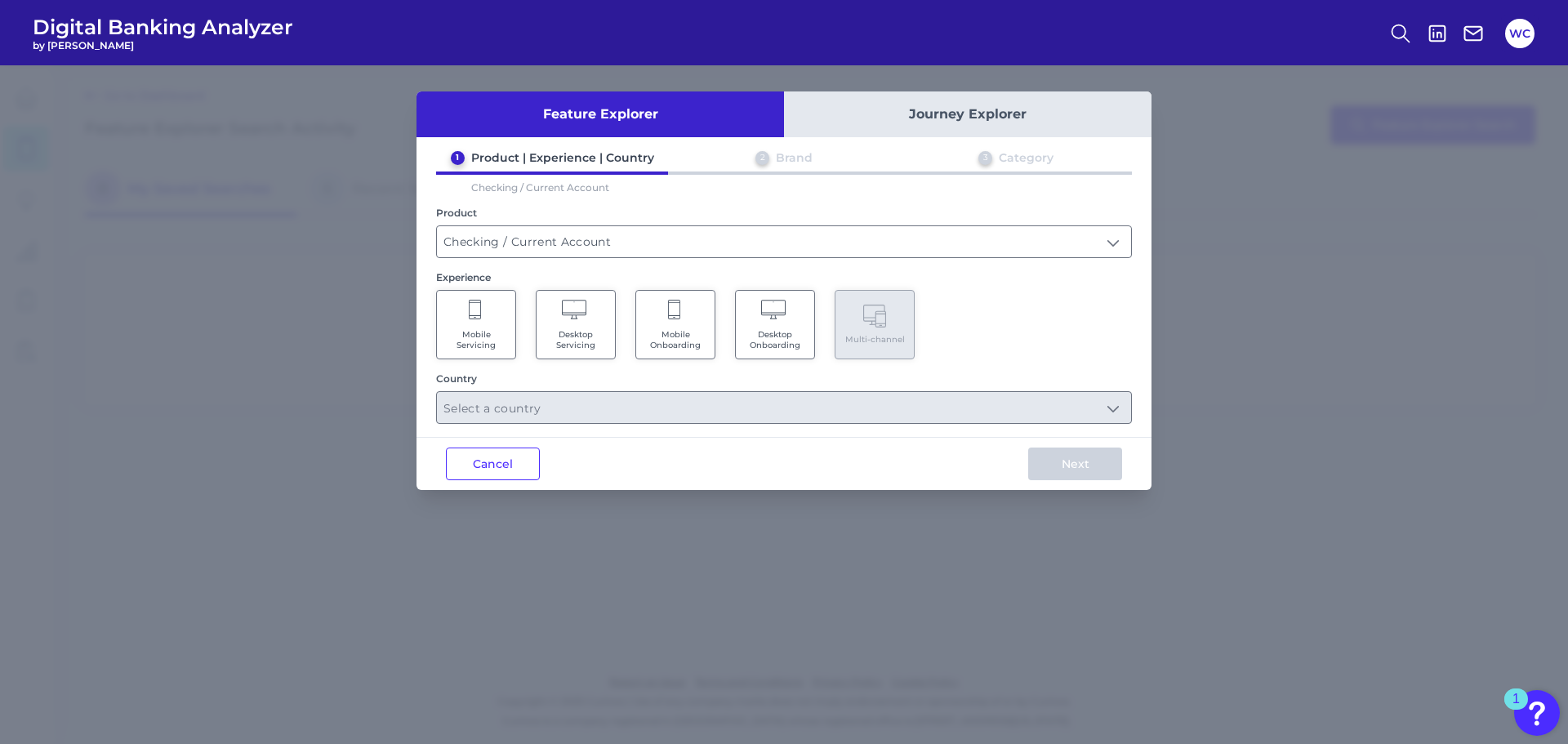
click at [487, 323] on Servicing "Mobile Servicing" at bounding box center [476, 325] width 80 height 69
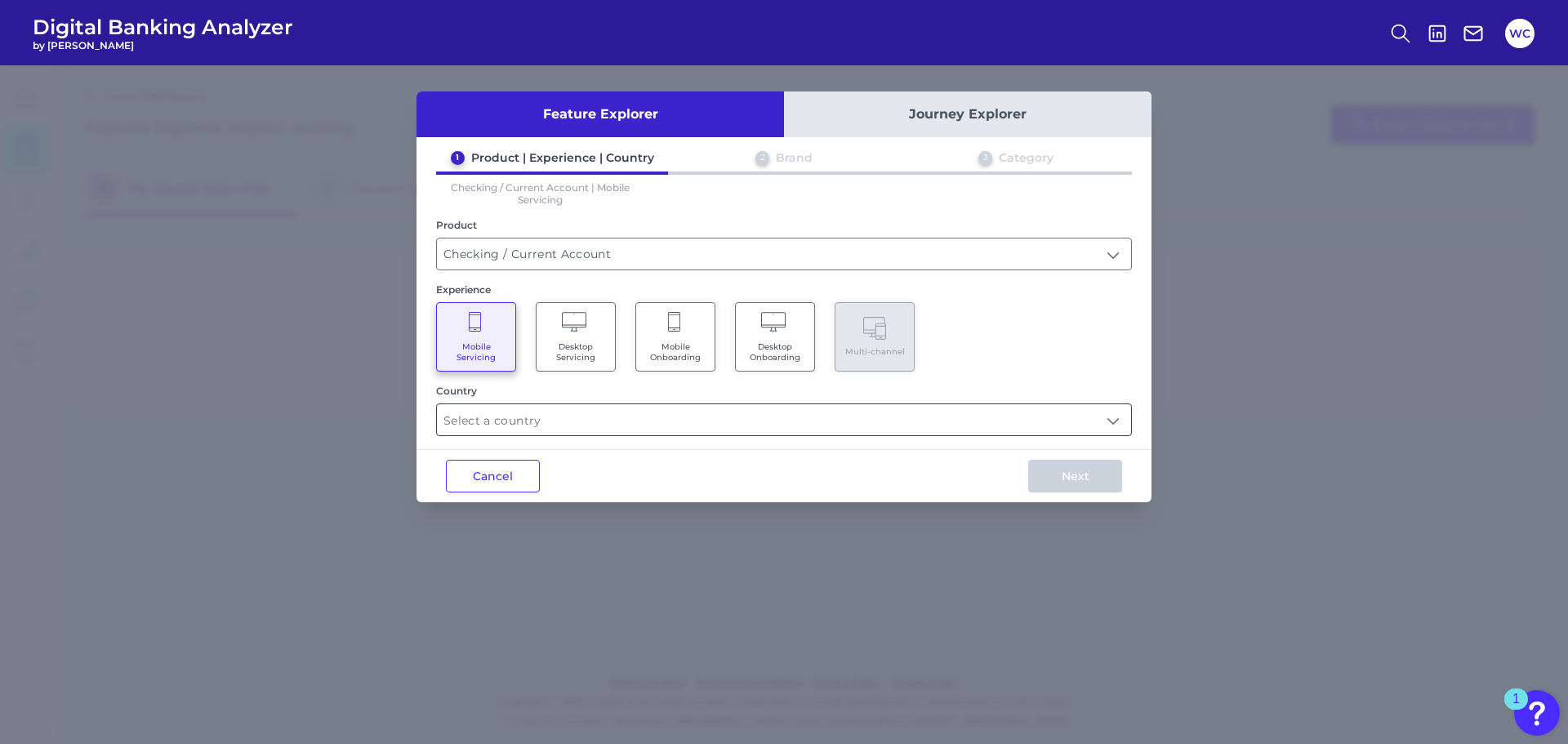
click at [769, 417] on input "text" at bounding box center [784, 420] width 695 height 31
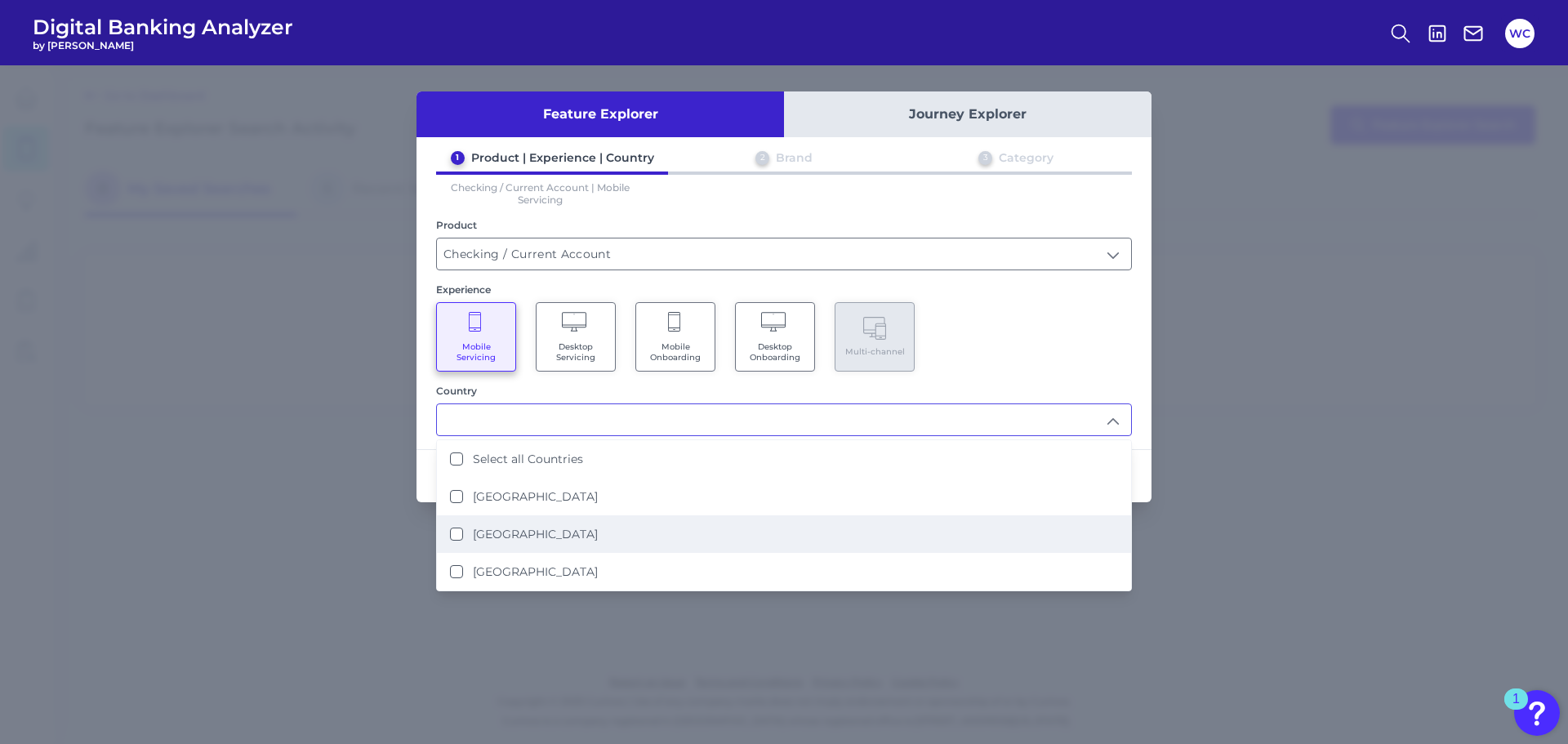
click at [509, 535] on label "[GEOGRAPHIC_DATA]" at bounding box center [535, 534] width 125 height 15
type input "[GEOGRAPHIC_DATA]"
click at [1230, 518] on div "Feature Explorer Journey Explorer 1 Product | Experience | Country 2 Brand 3 Ca…" at bounding box center [784, 405] width 1568 height 679
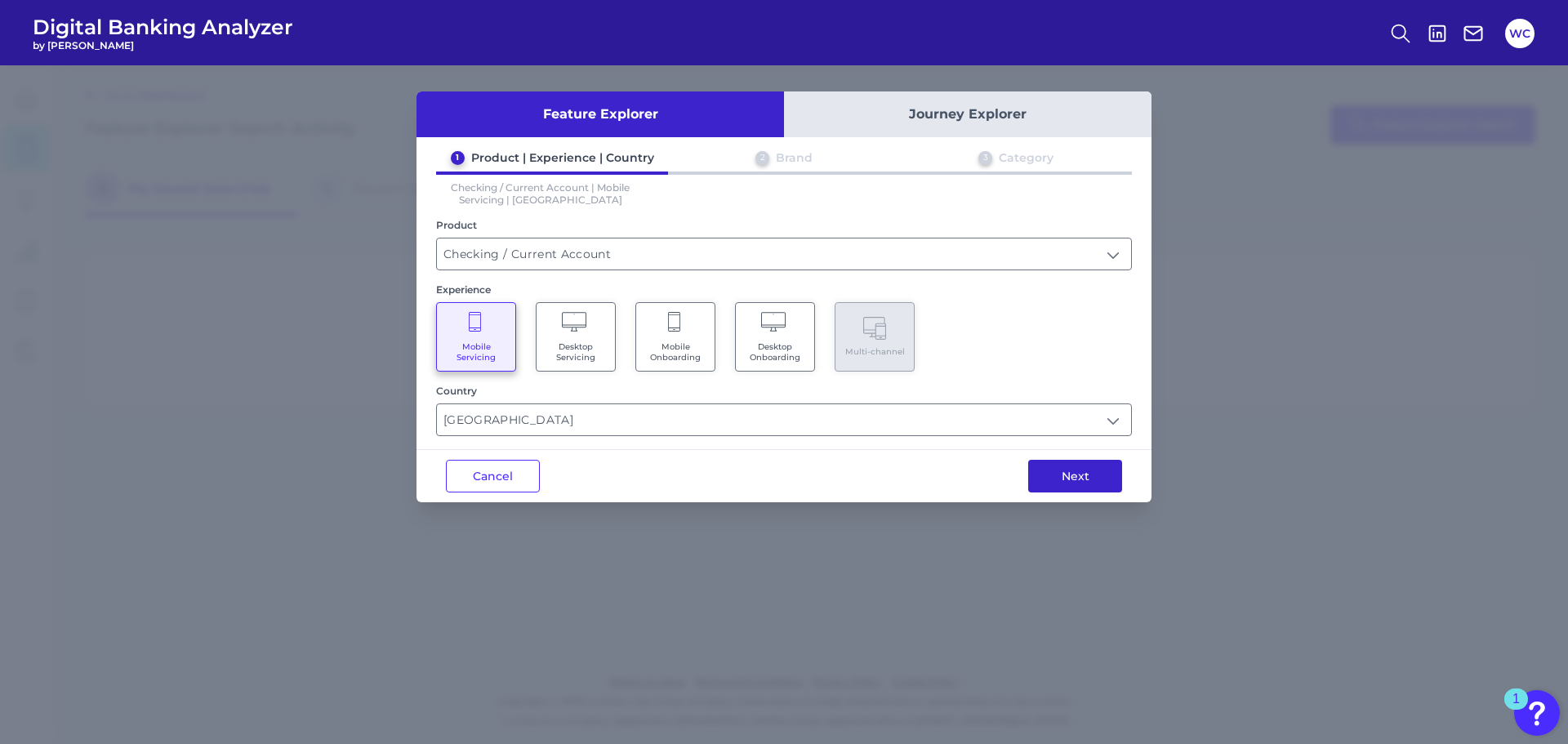
click at [1070, 474] on button "Next" at bounding box center [1075, 476] width 94 height 33
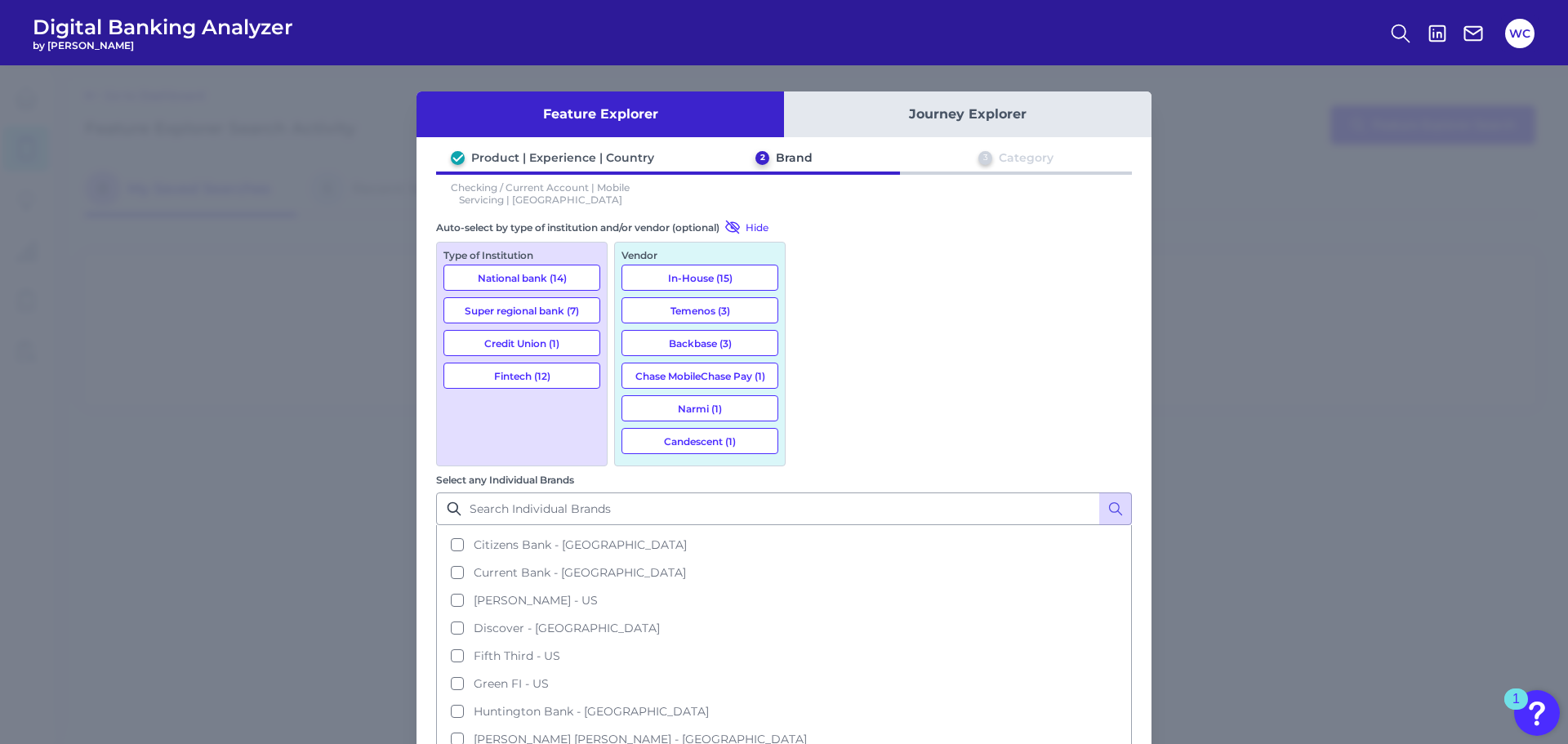
scroll to position [409, 0]
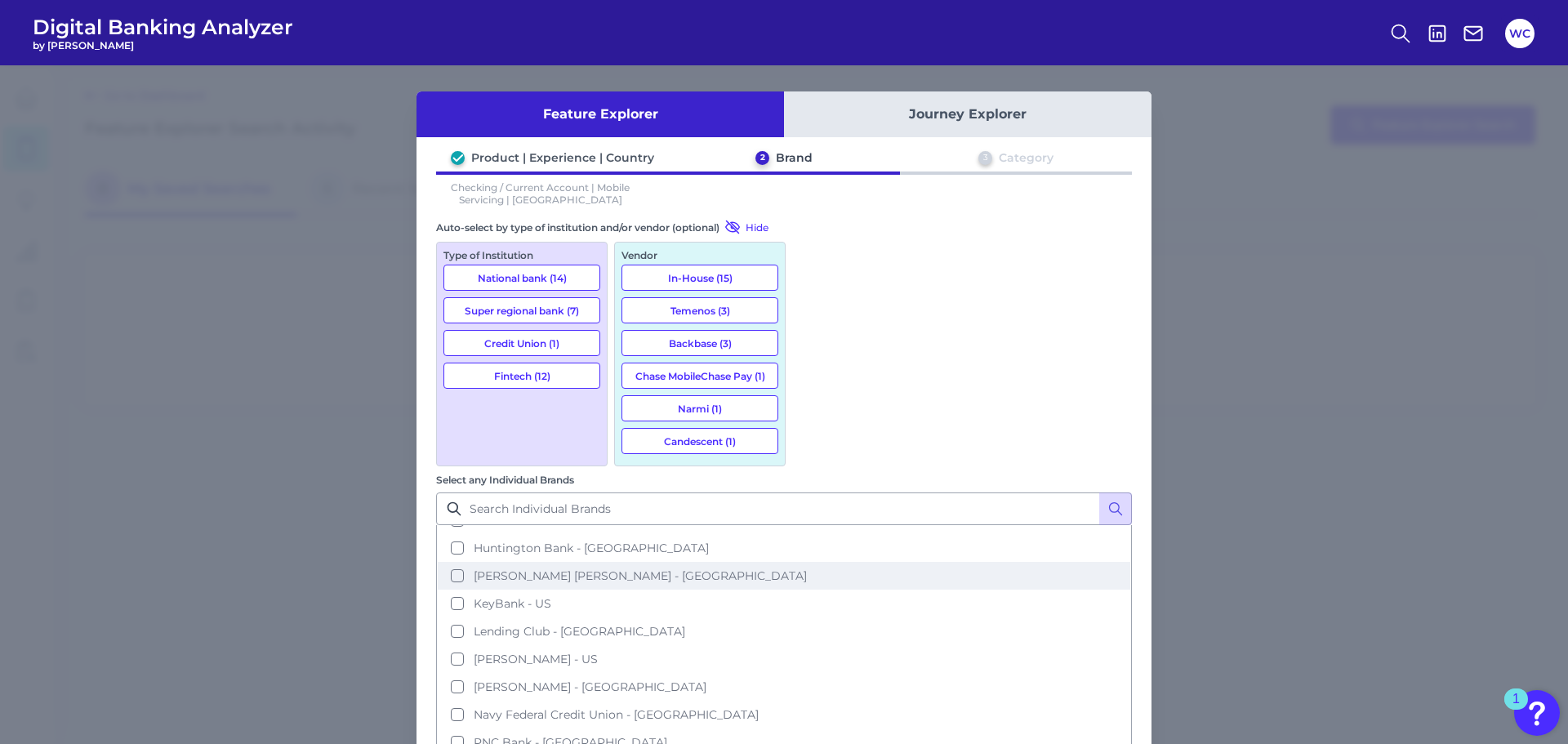
click at [807, 569] on span "[PERSON_NAME] [PERSON_NAME] - [GEOGRAPHIC_DATA]" at bounding box center [640, 575] width 333 height 15
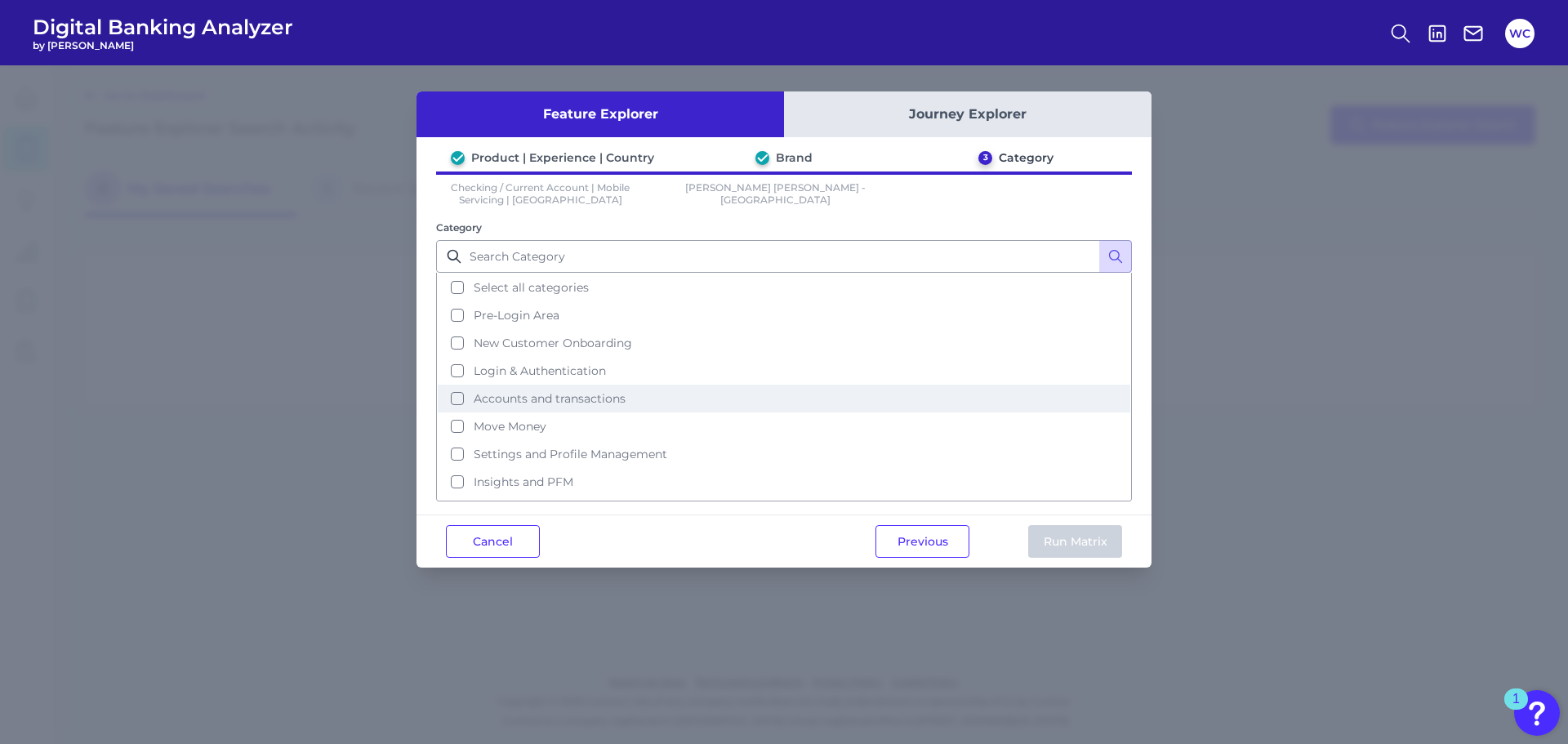
click at [600, 400] on span "Accounts and transactions" at bounding box center [549, 398] width 152 height 15
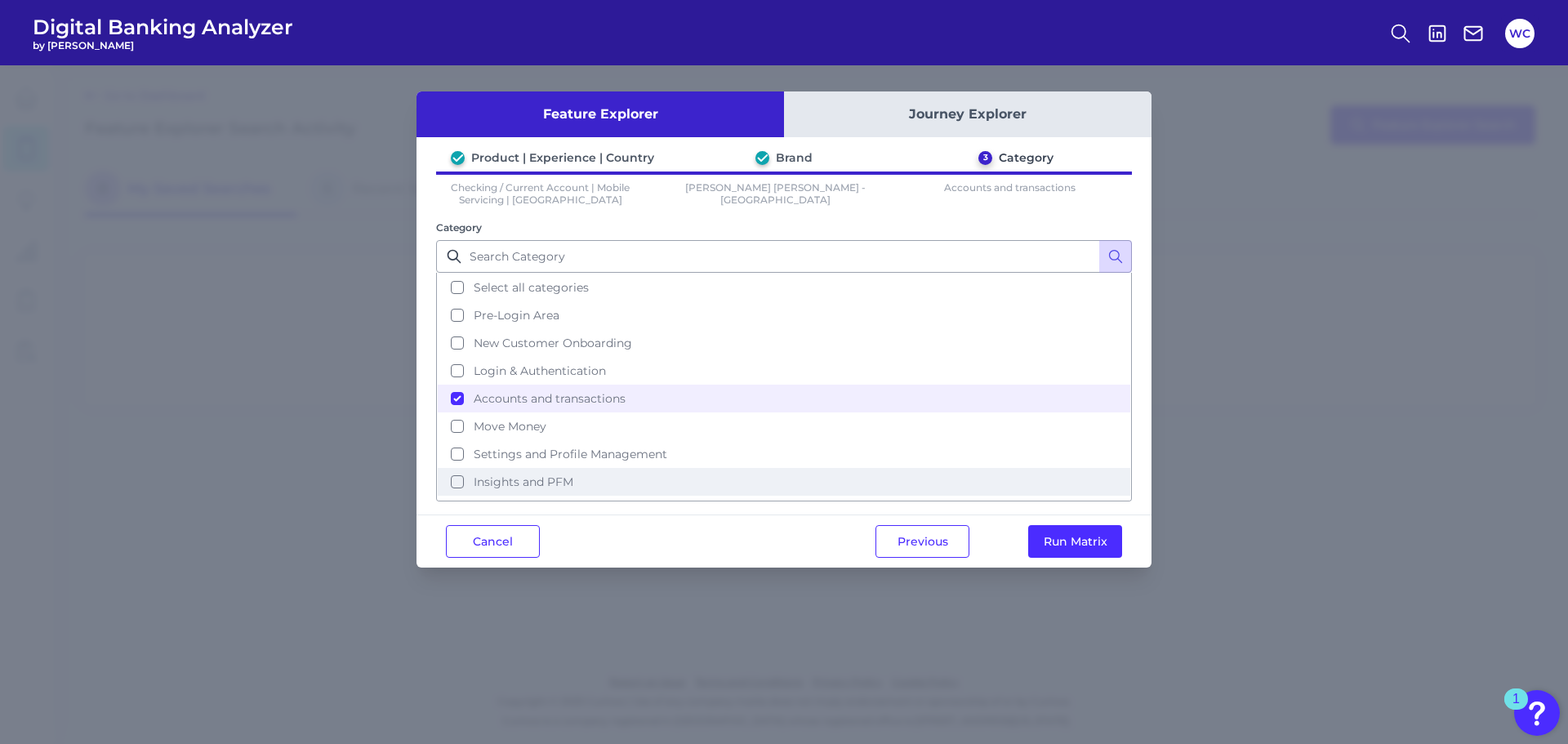
scroll to position [79, 0]
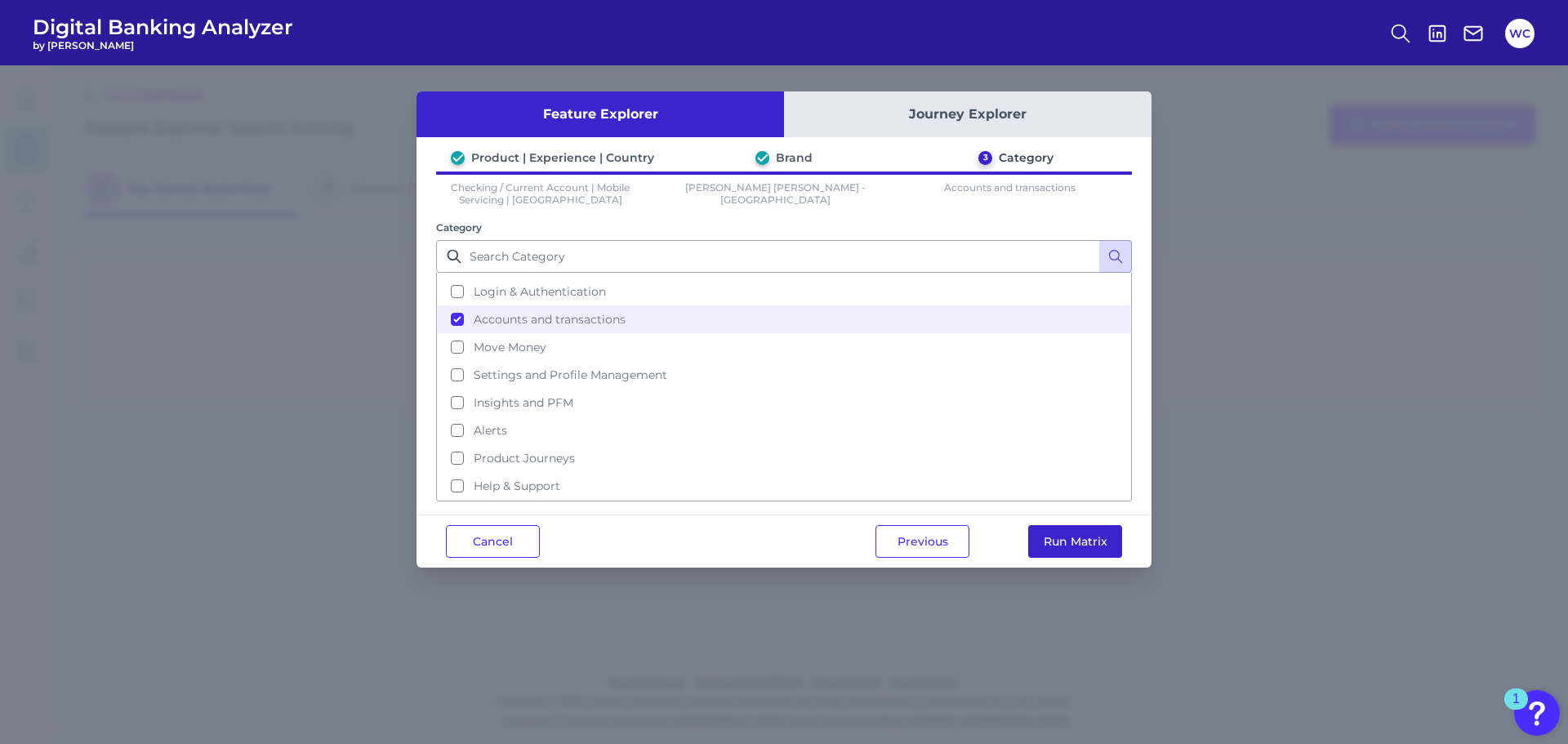
click at [1045, 544] on button "Run Matrix" at bounding box center [1075, 542] width 94 height 33
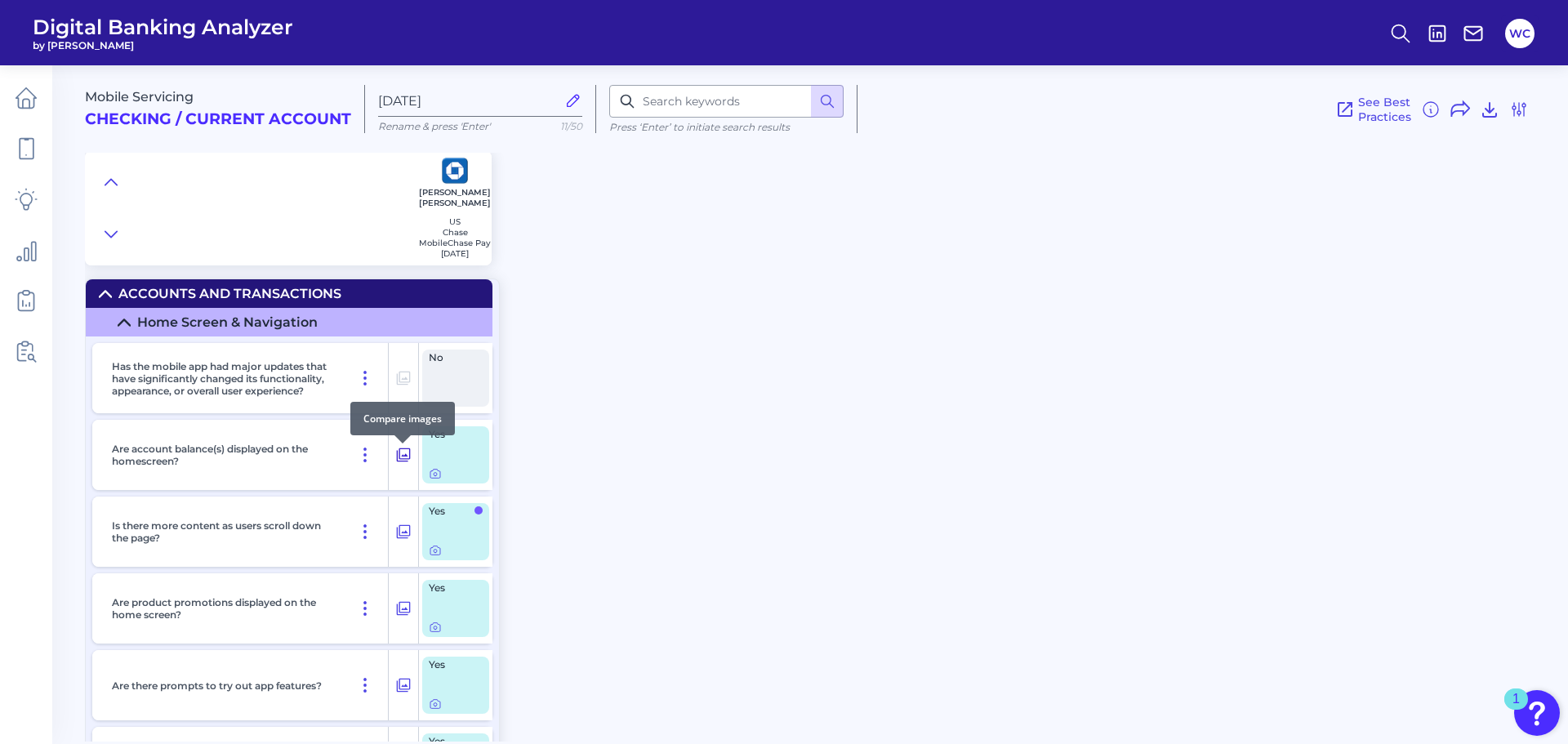
click at [404, 456] on icon at bounding box center [403, 455] width 16 height 20
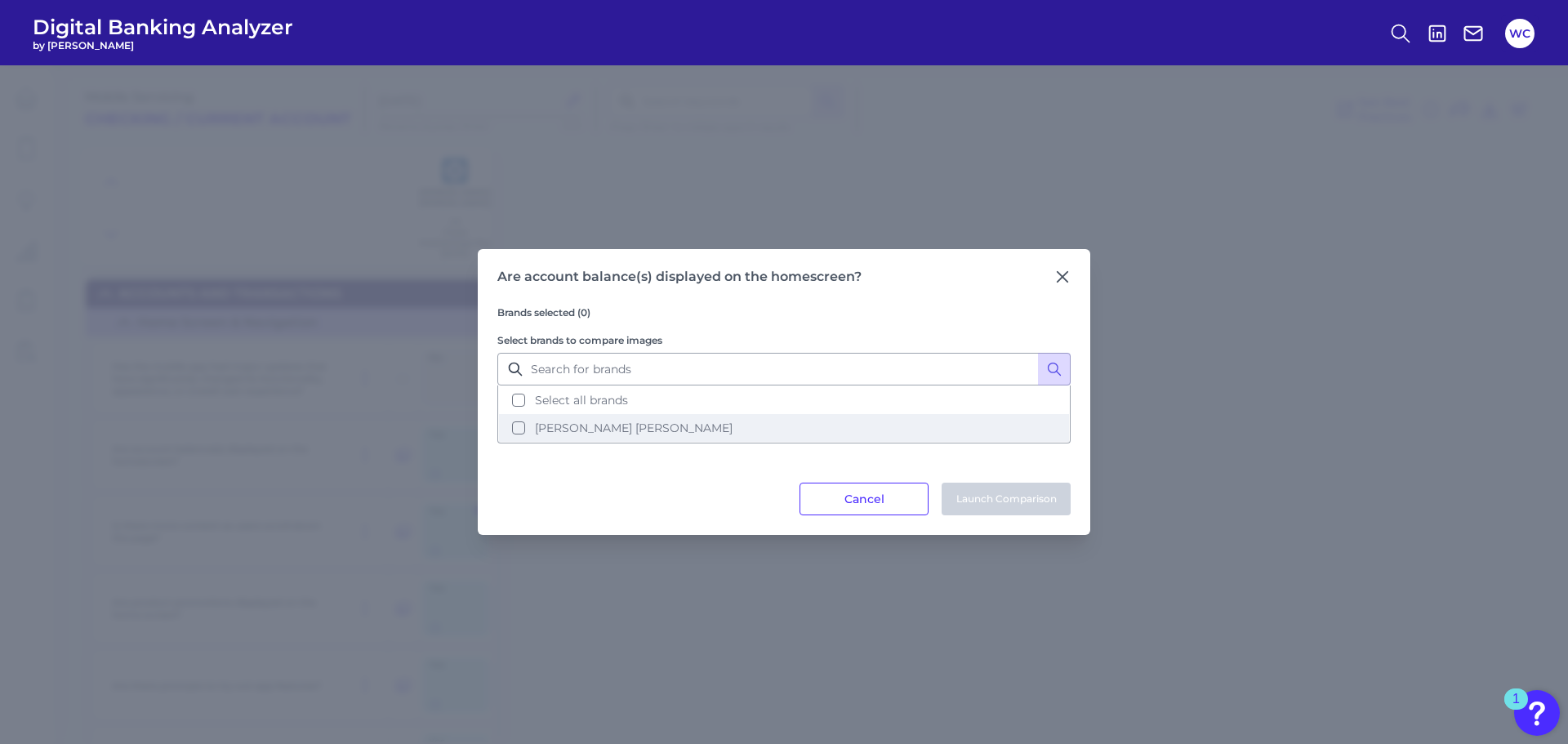
click at [524, 429] on button "[PERSON_NAME] [PERSON_NAME]" at bounding box center [784, 428] width 570 height 28
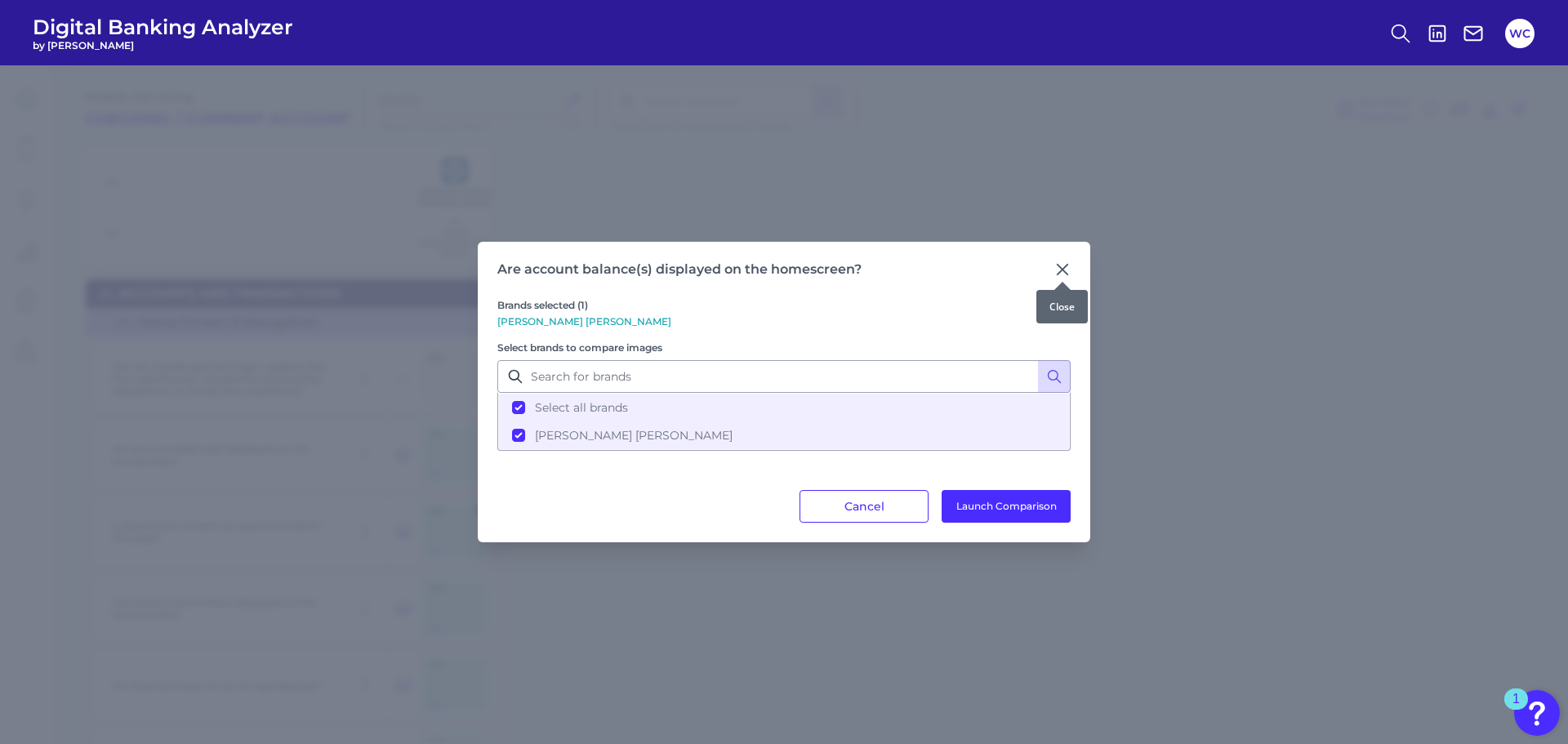
click at [1062, 272] on icon at bounding box center [1062, 270] width 16 height 16
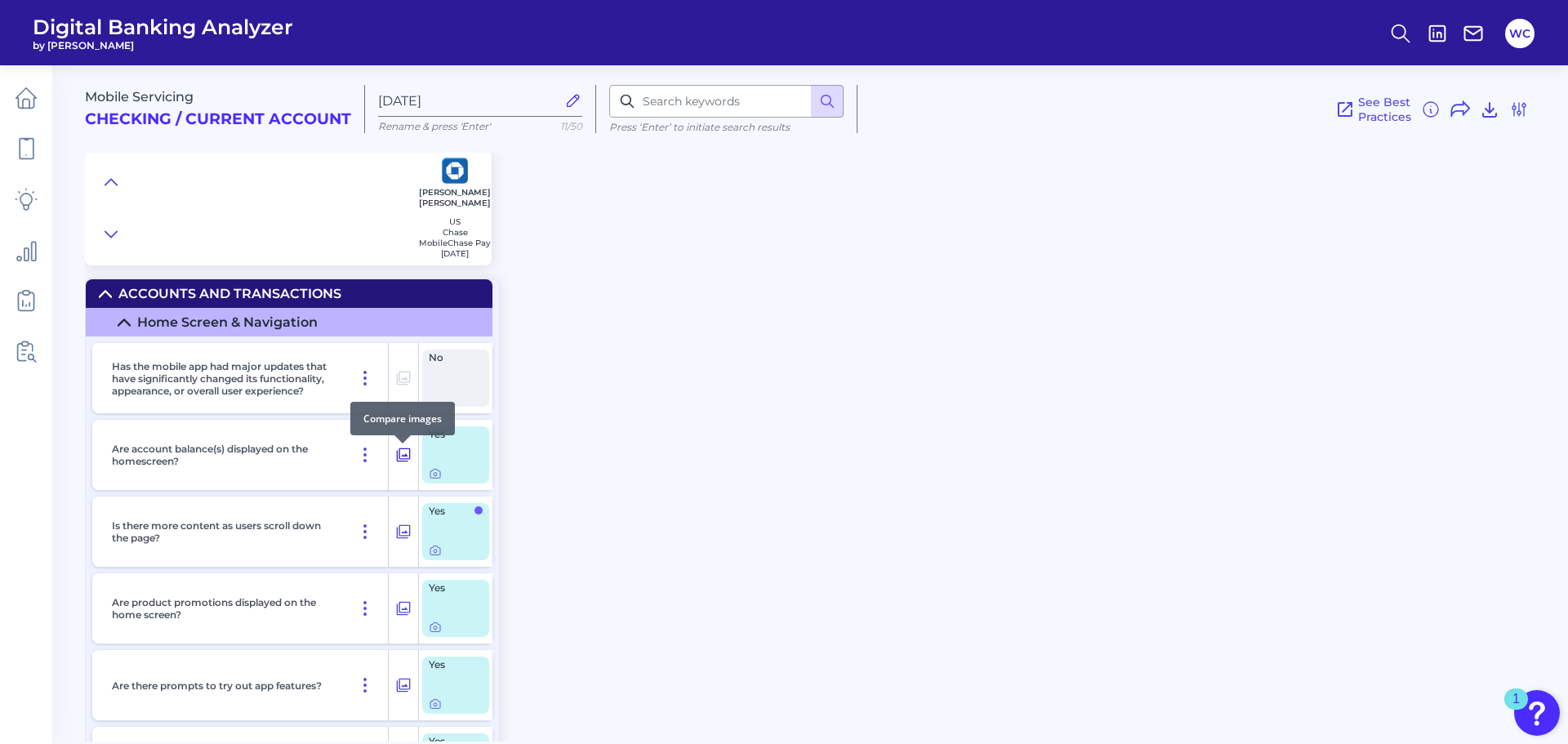
click at [407, 460] on icon at bounding box center [403, 455] width 16 height 20
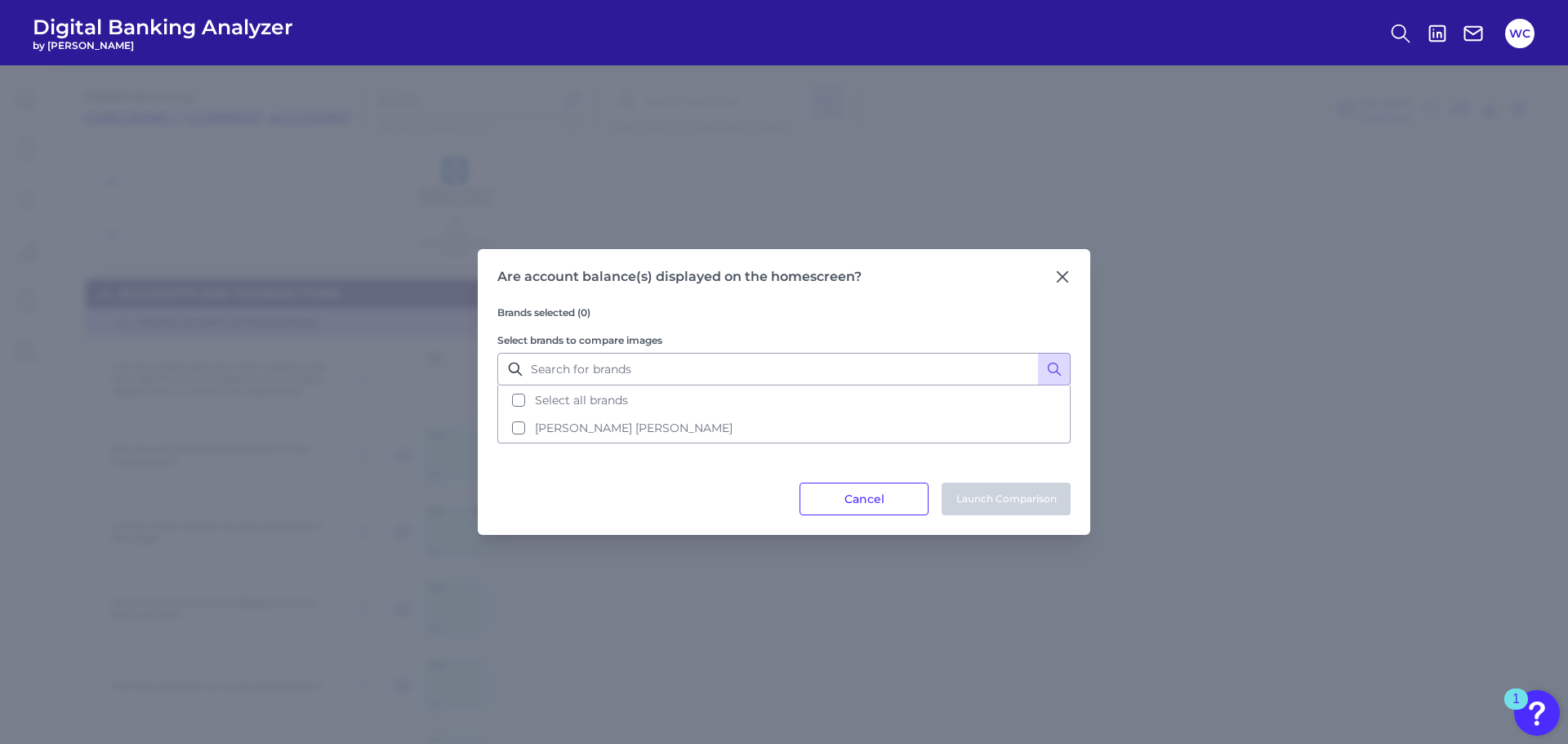
click at [1060, 279] on icon at bounding box center [1062, 277] width 10 height 10
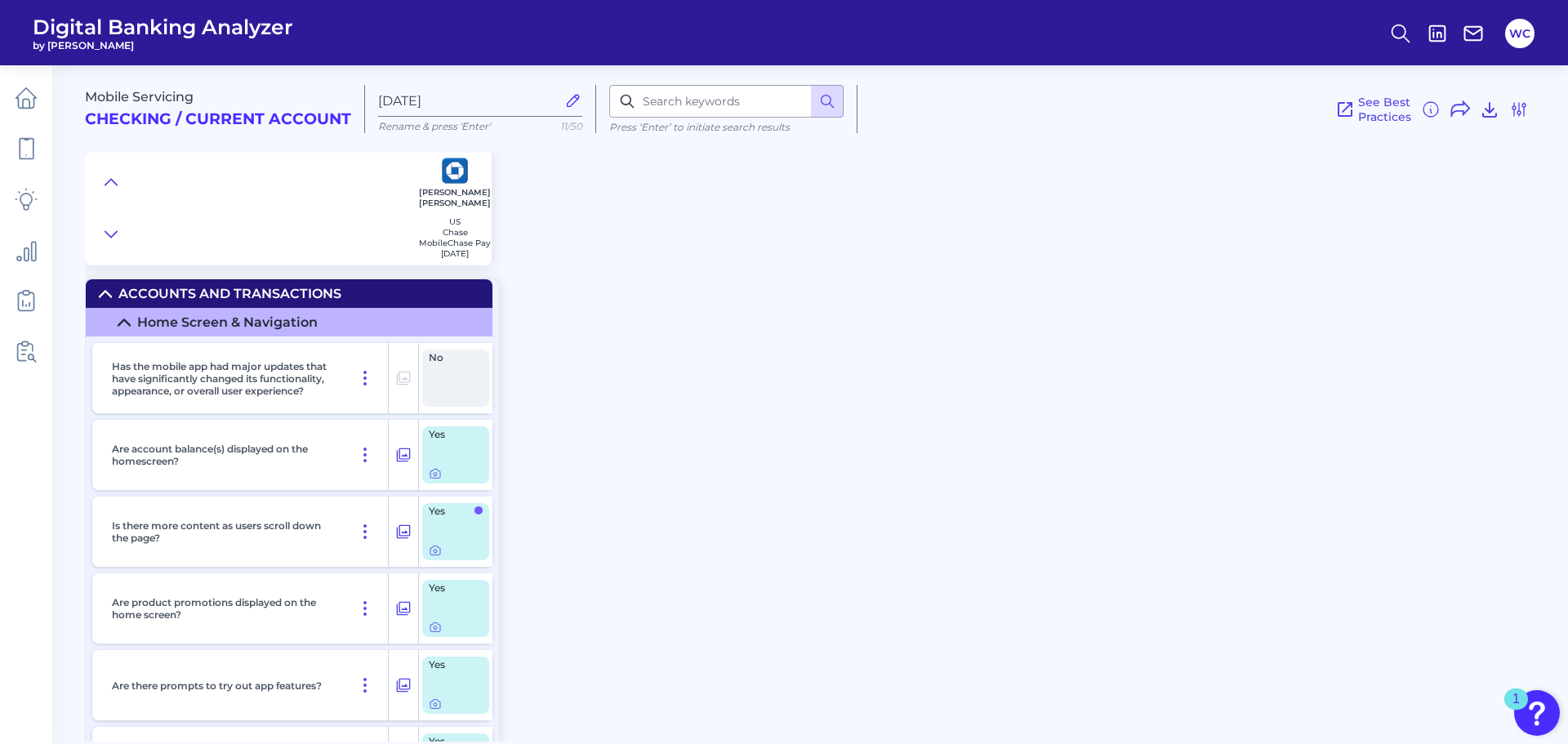
click at [452, 454] on div "Yes" at bounding box center [456, 455] width 67 height 57
click at [433, 477] on icon at bounding box center [435, 474] width 13 height 13
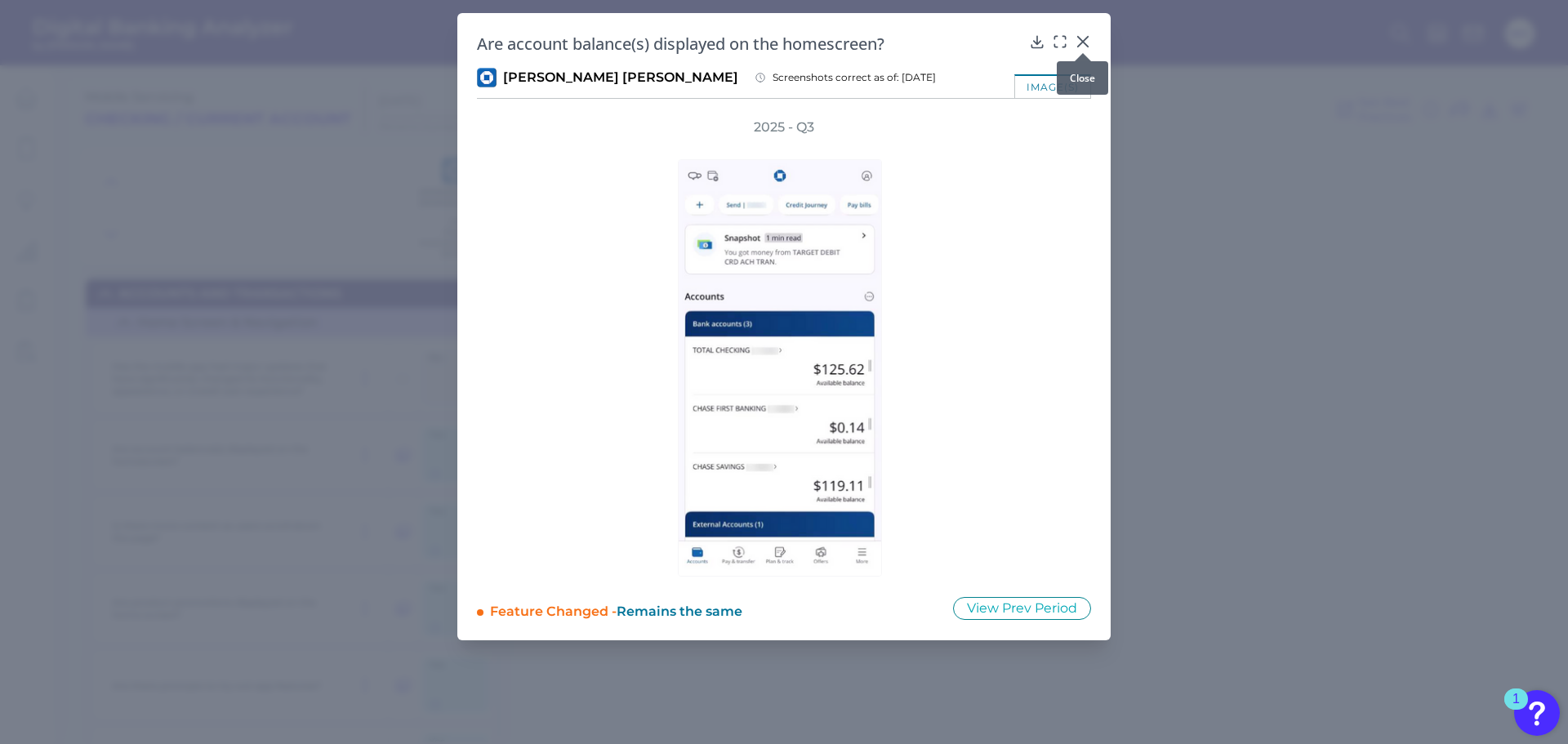
click at [1084, 41] on icon at bounding box center [1082, 41] width 10 height 10
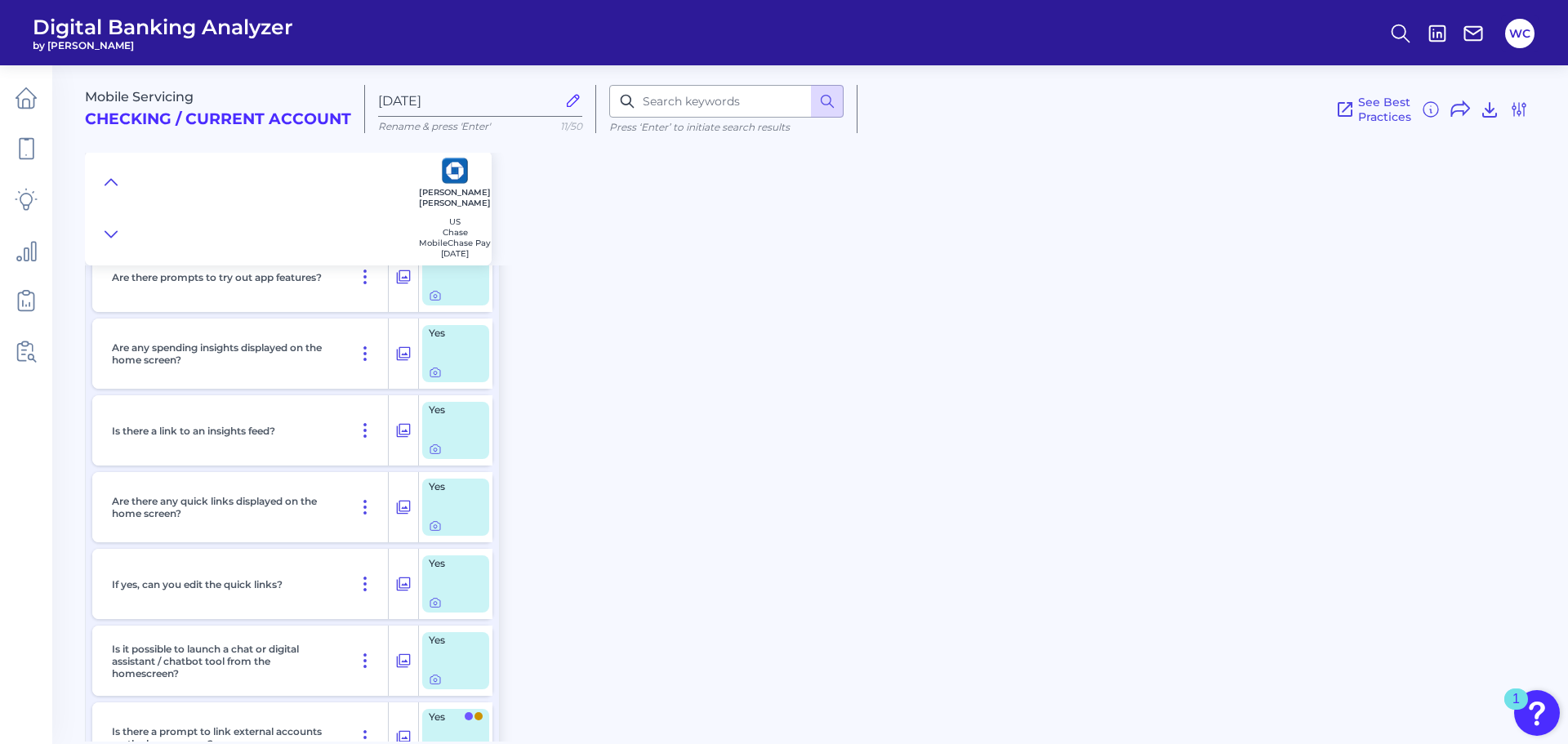
scroll to position [490, 0]
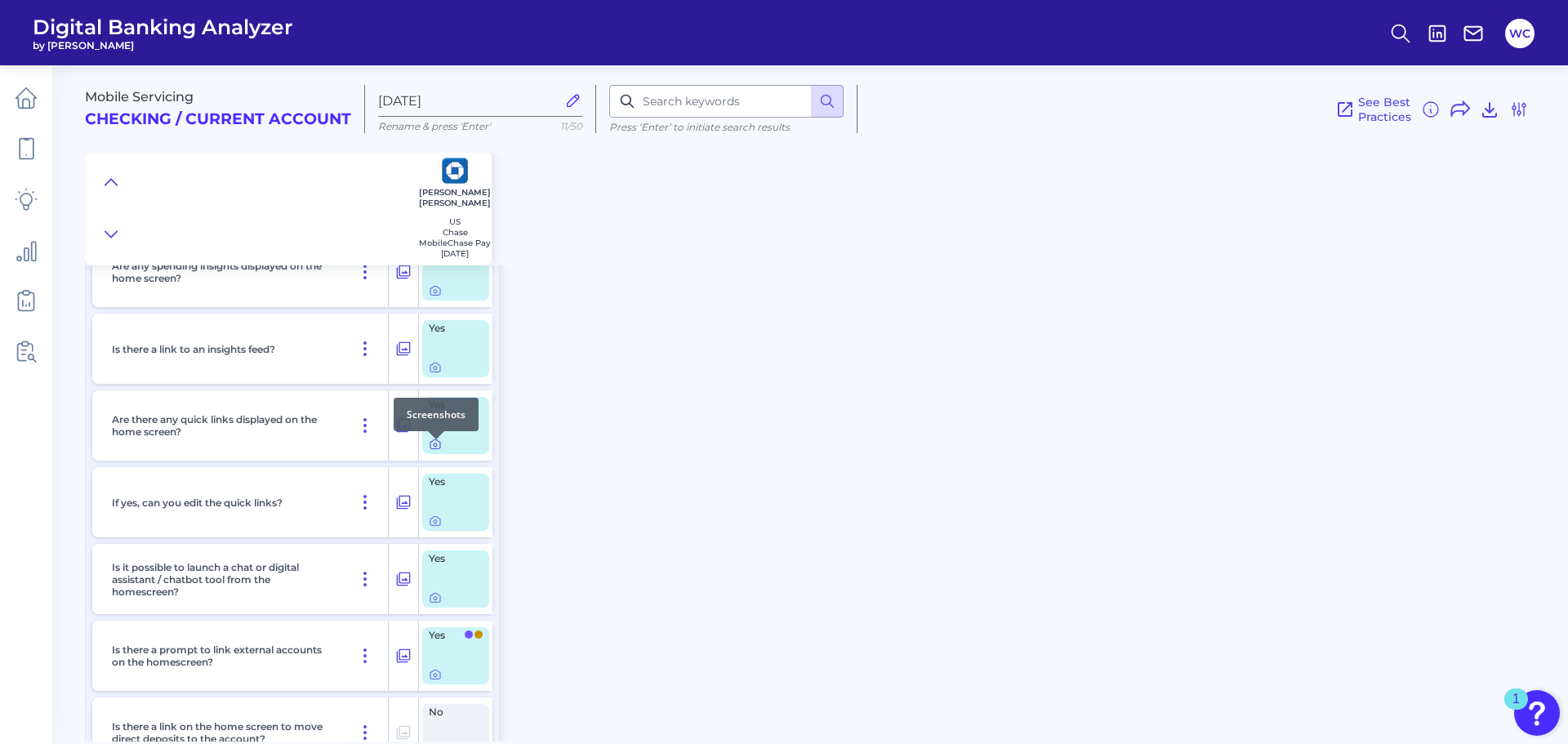
click at [435, 447] on icon at bounding box center [435, 445] width 3 height 3
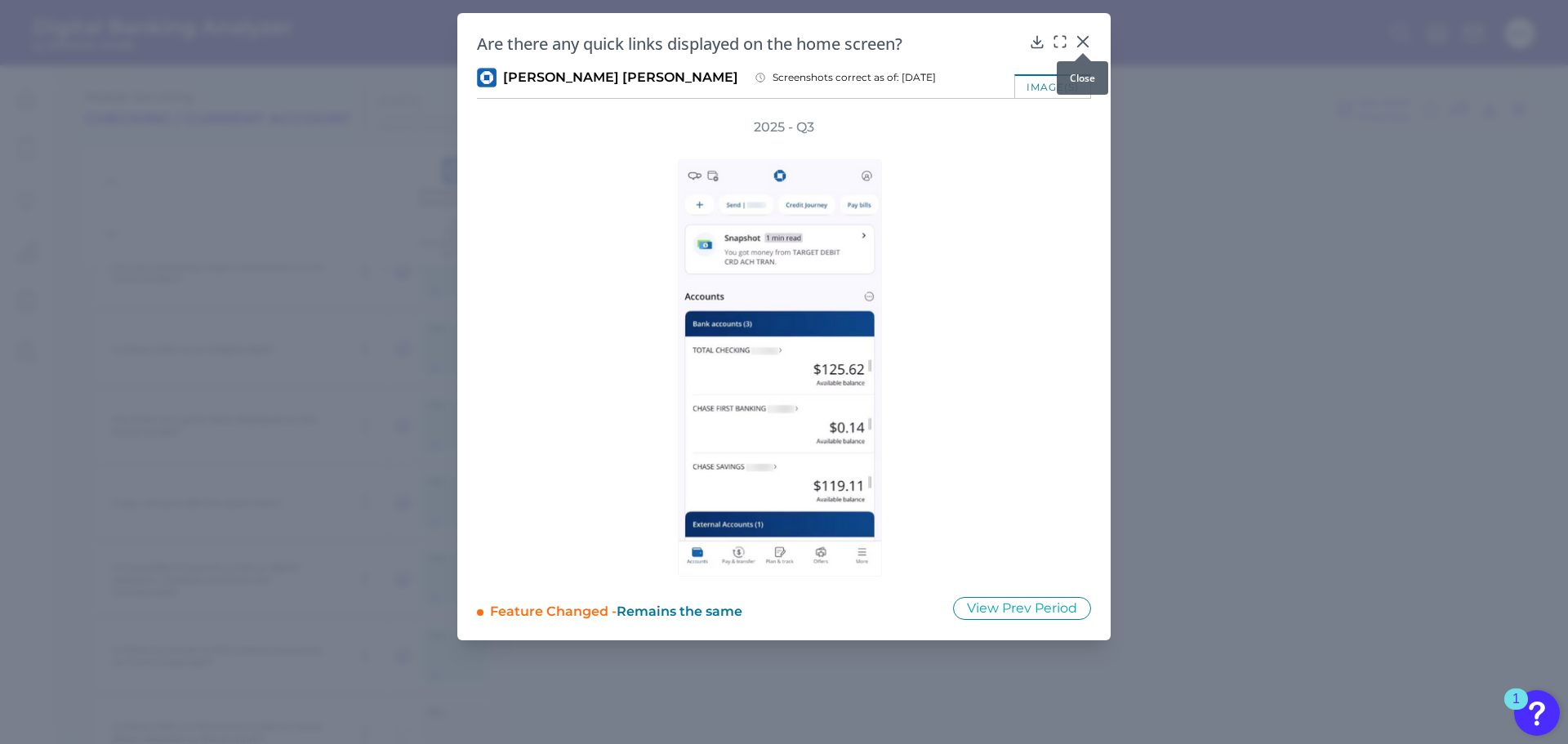
click at [1086, 38] on icon at bounding box center [1082, 41] width 10 height 10
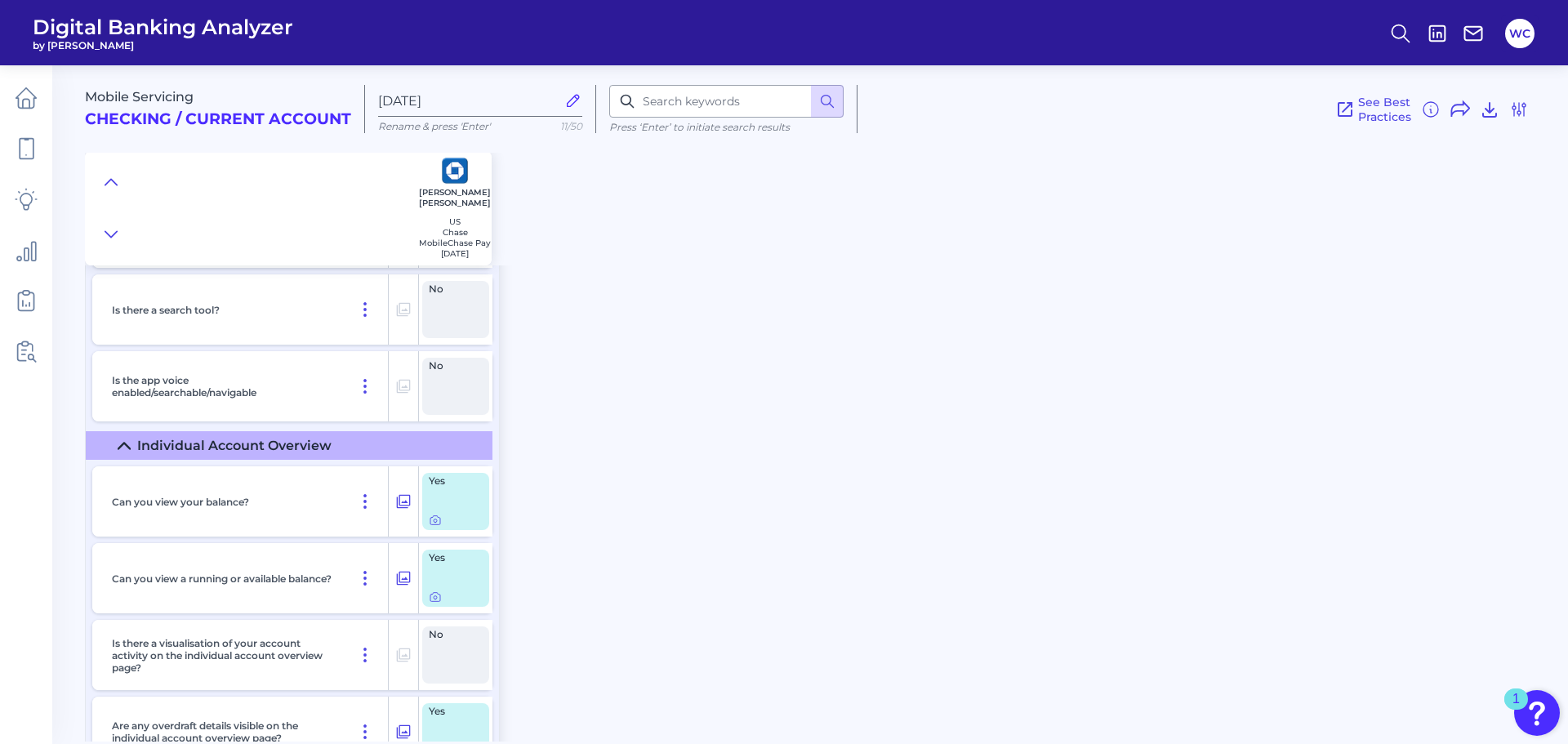
scroll to position [1225, 0]
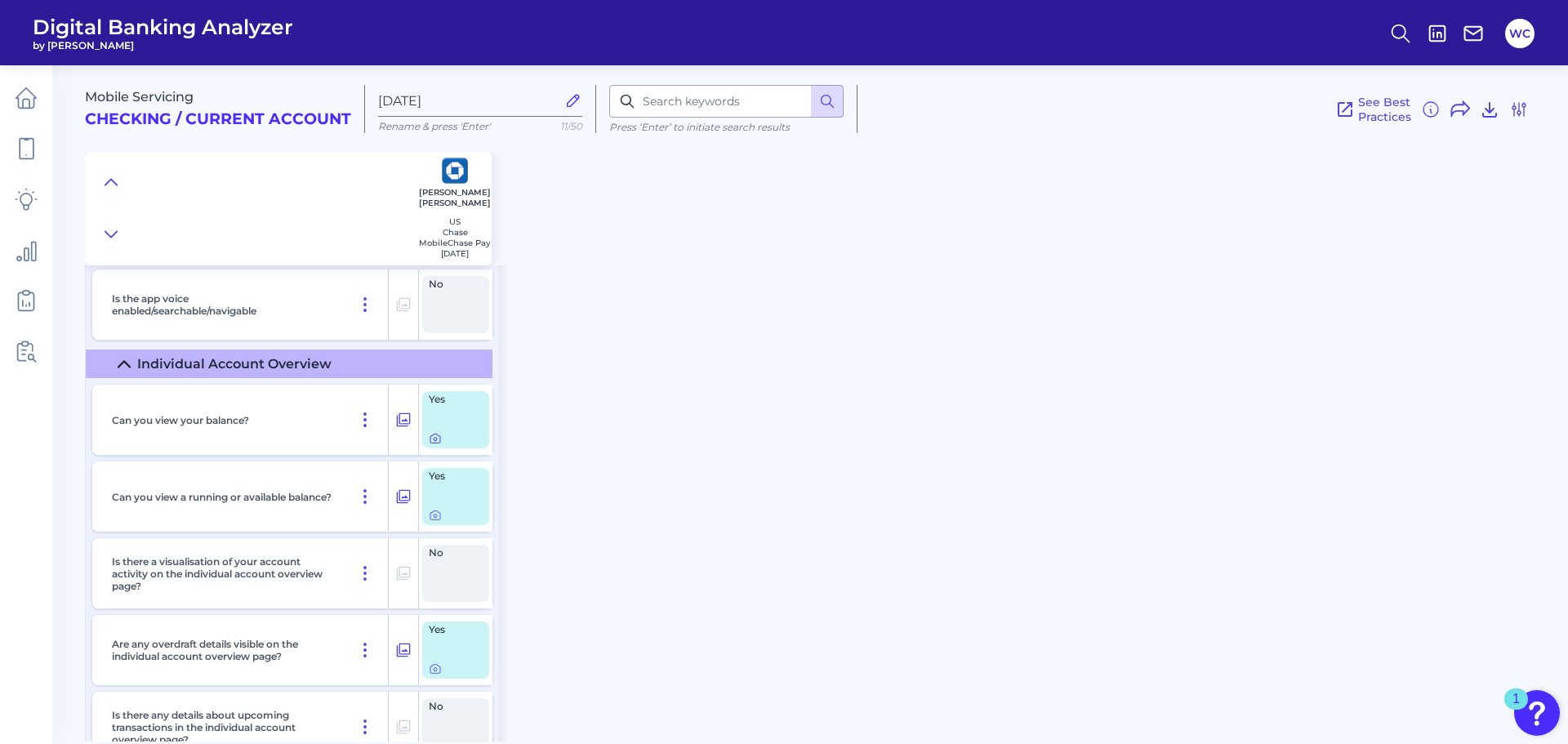
click at [437, 445] on icon at bounding box center [435, 438] width 13 height 13
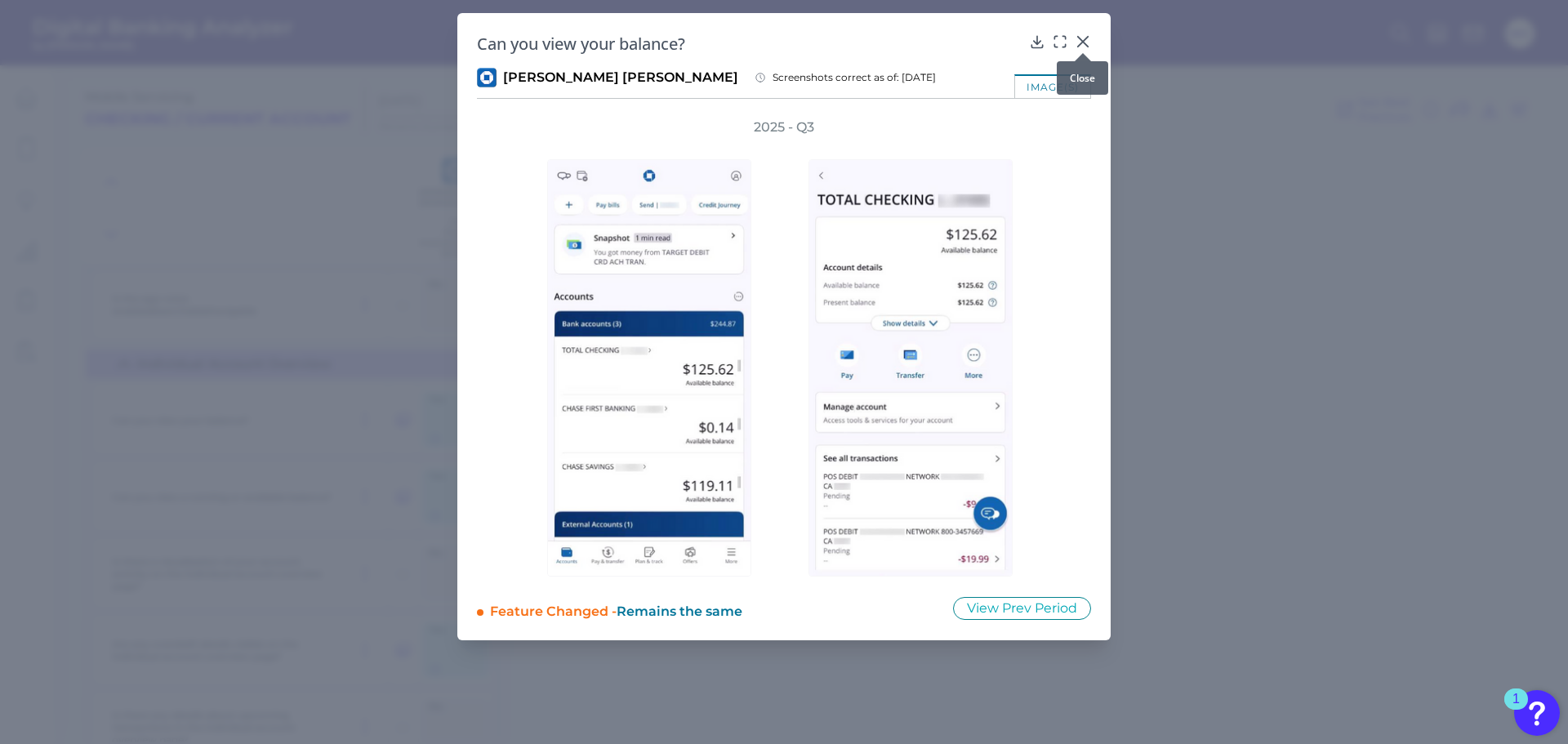
click at [1082, 42] on icon at bounding box center [1082, 41] width 10 height 10
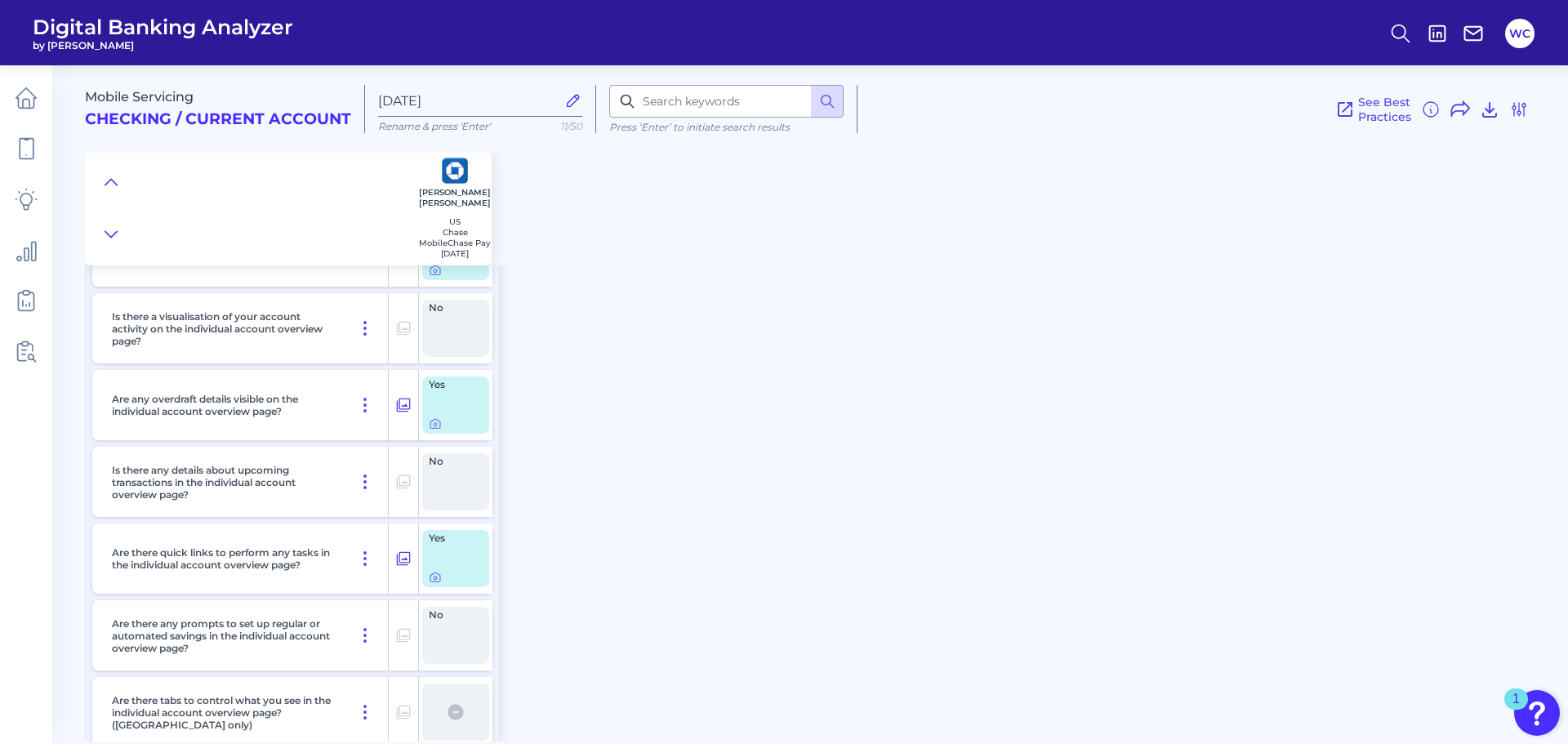
scroll to position [1552, 0]
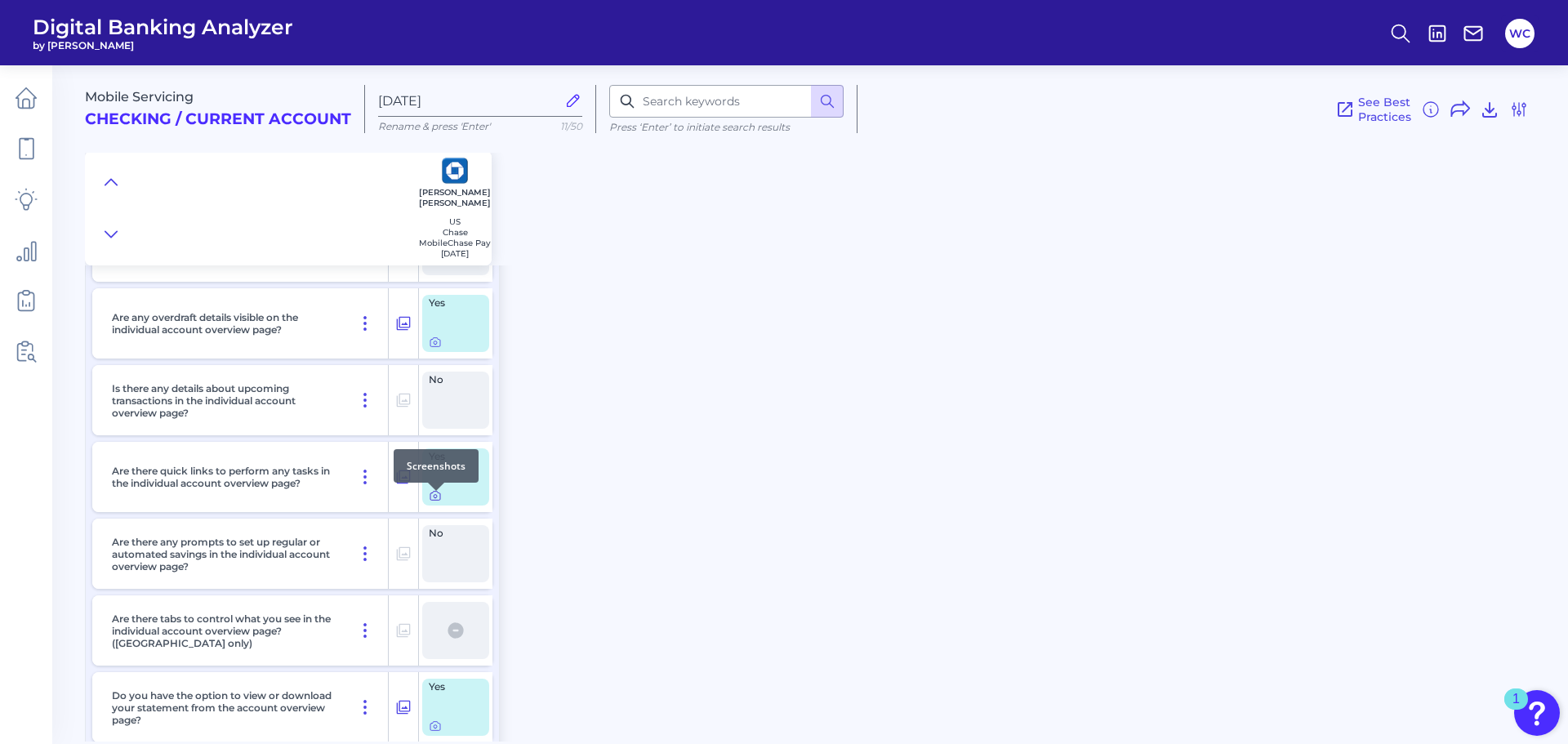
click at [437, 499] on icon at bounding box center [435, 497] width 3 height 3
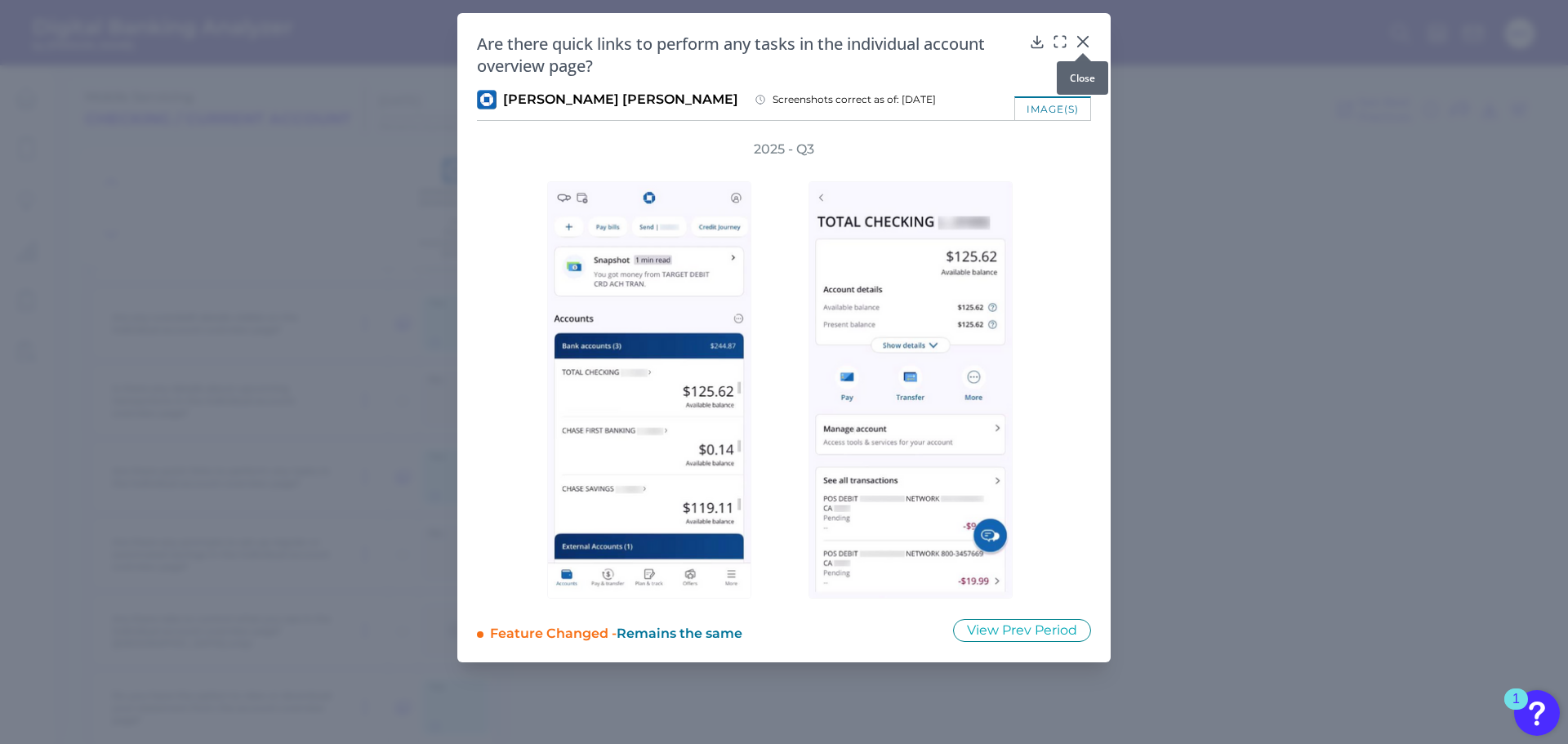
click at [1089, 40] on icon at bounding box center [1082, 41] width 16 height 16
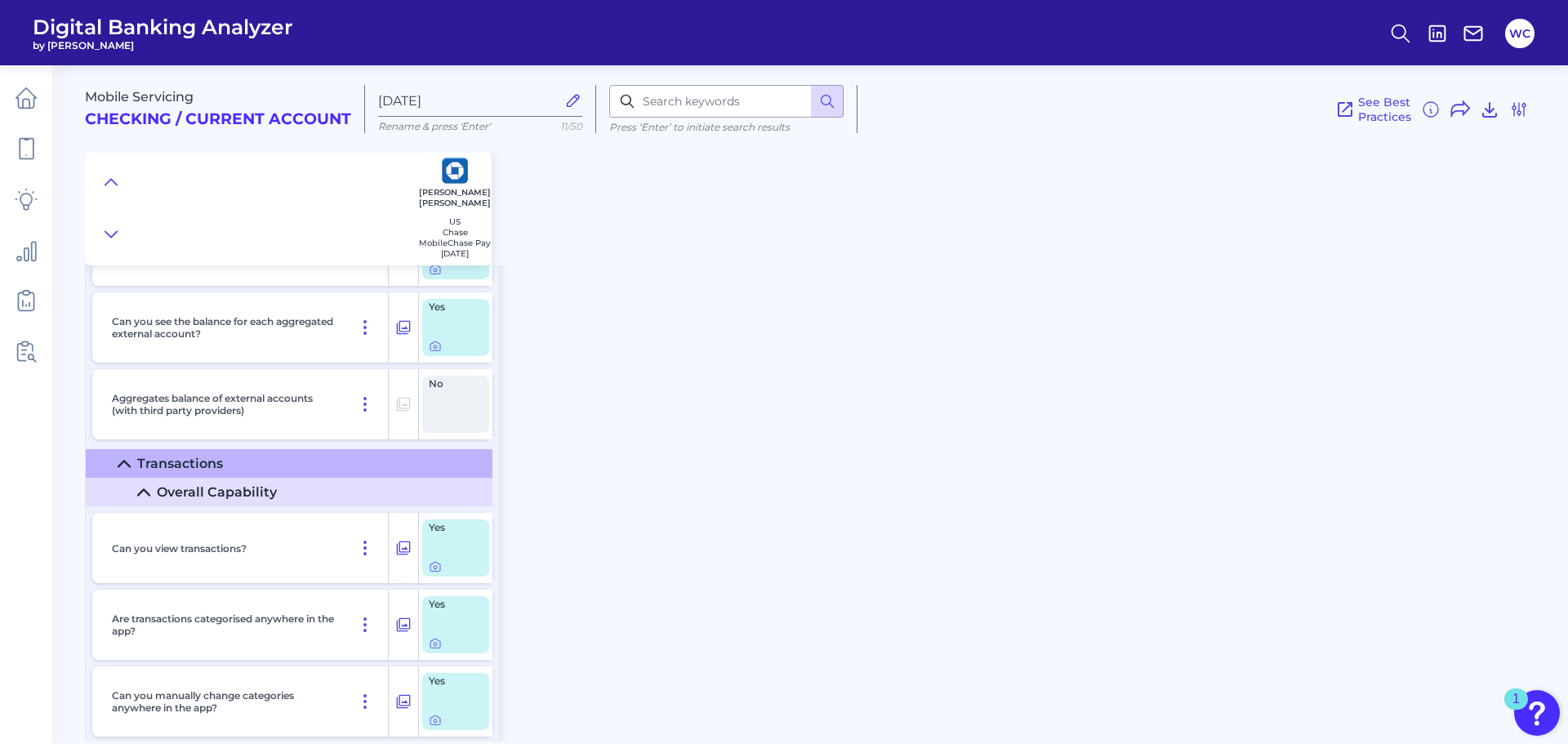
scroll to position [2287, 0]
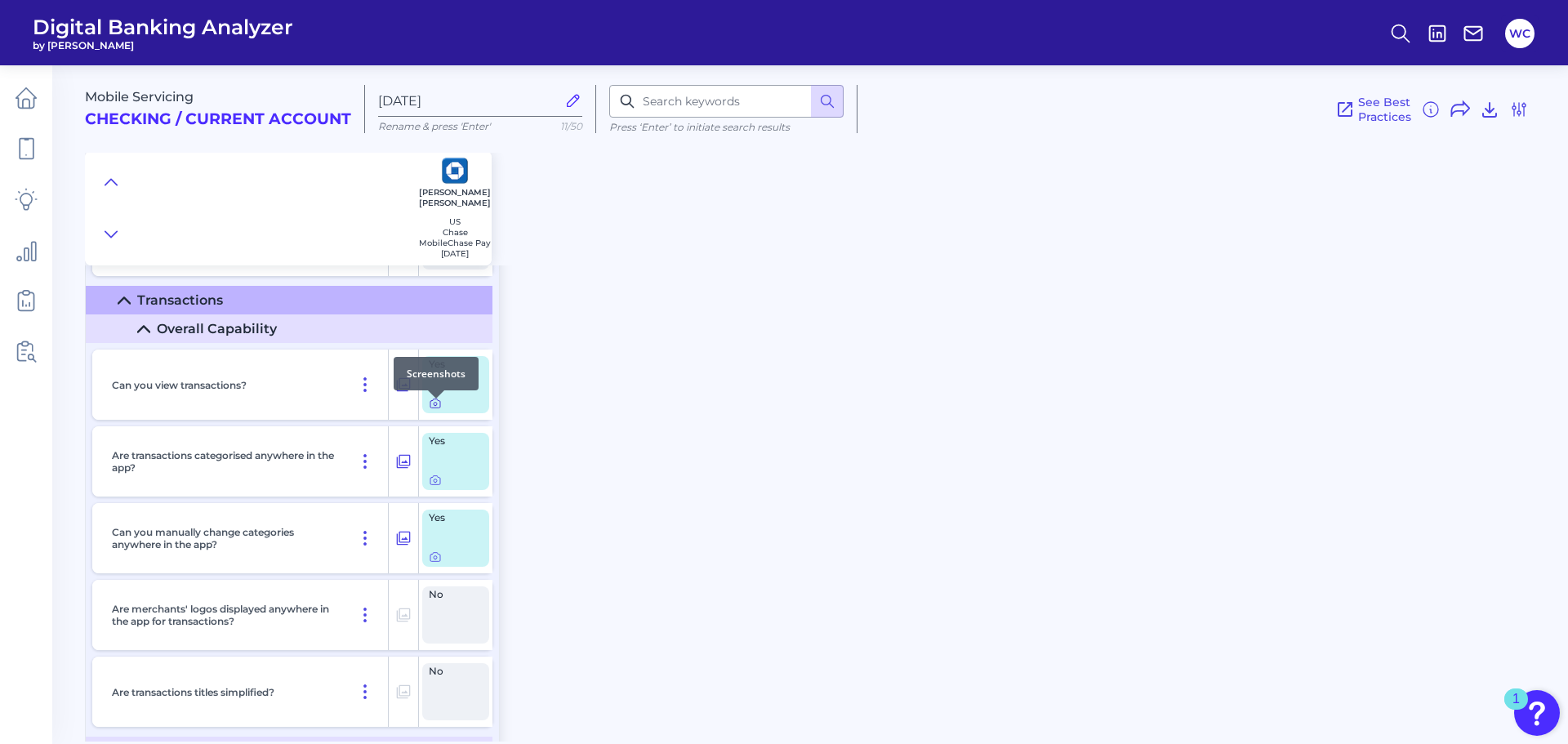
click at [437, 408] on icon at bounding box center [435, 403] width 13 height 13
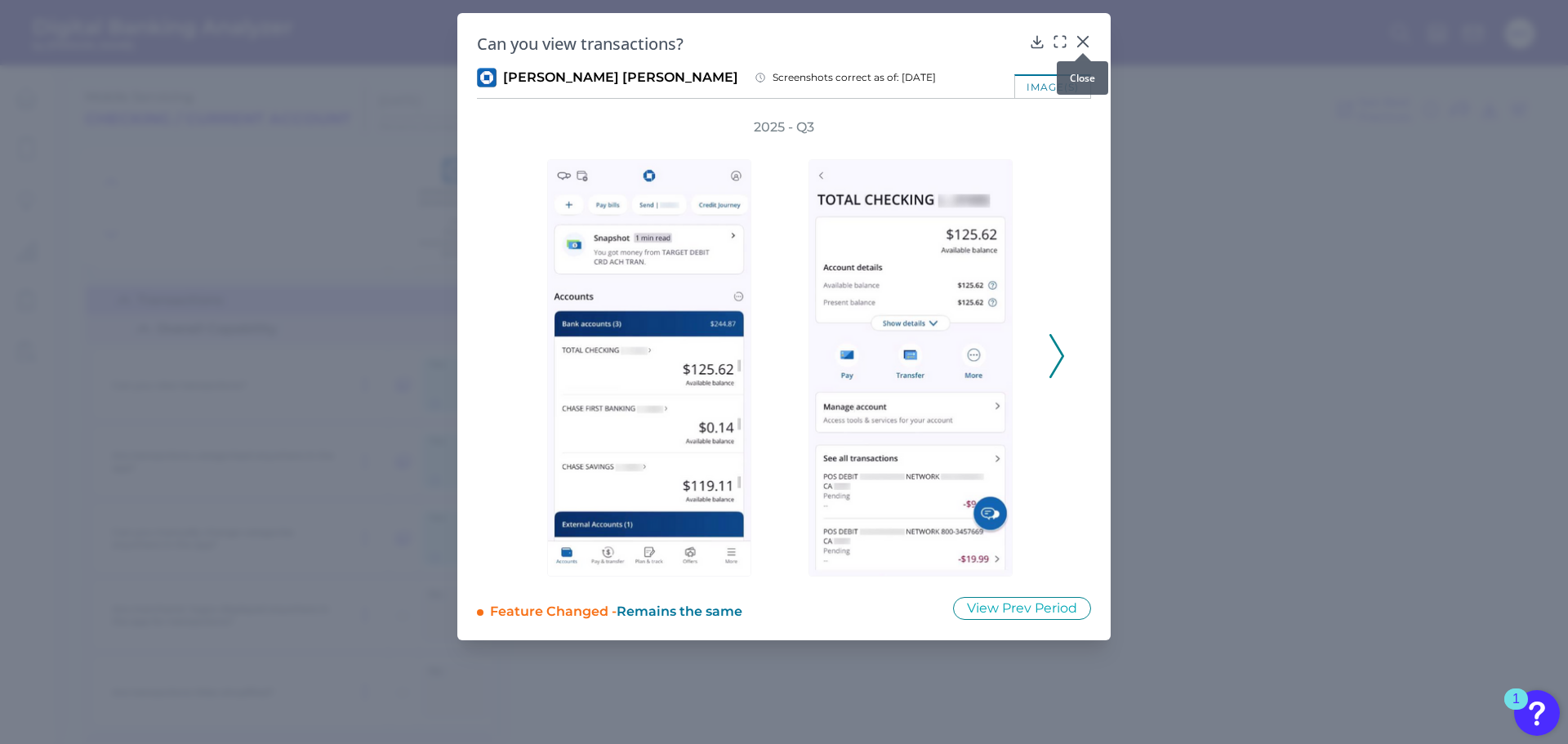
click at [1084, 40] on icon at bounding box center [1082, 41] width 10 height 10
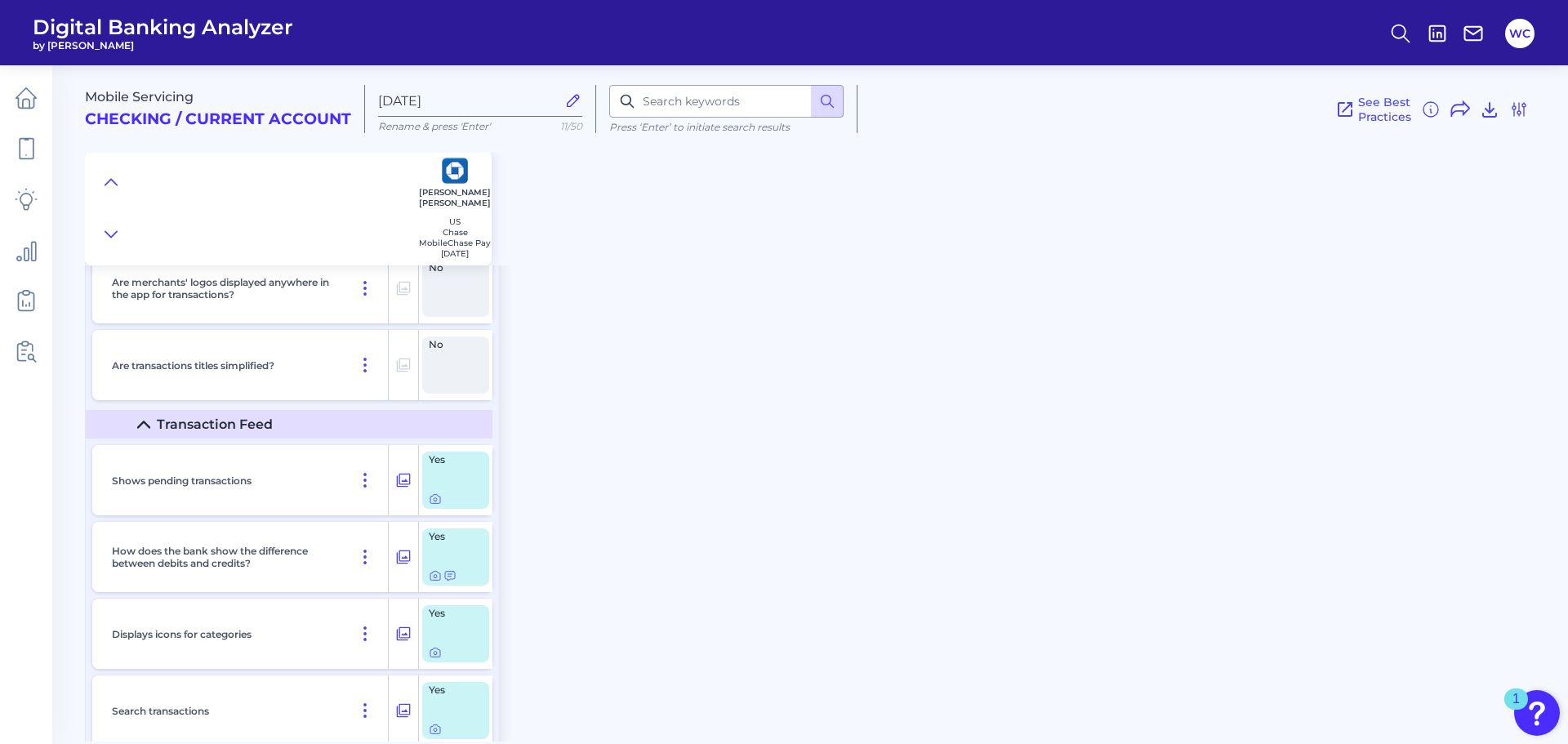
scroll to position [2696, 0]
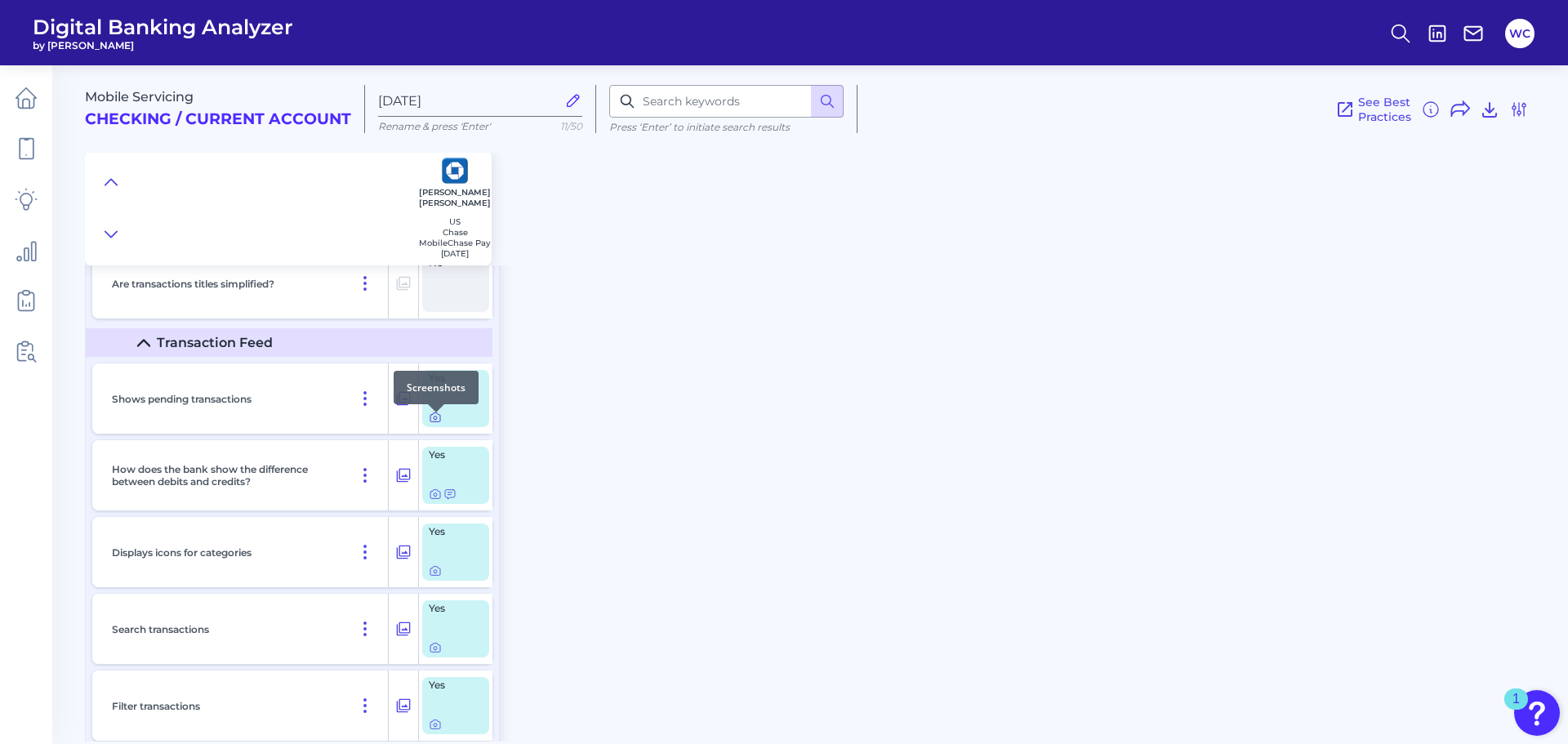
click at [434, 424] on icon at bounding box center [435, 417] width 13 height 13
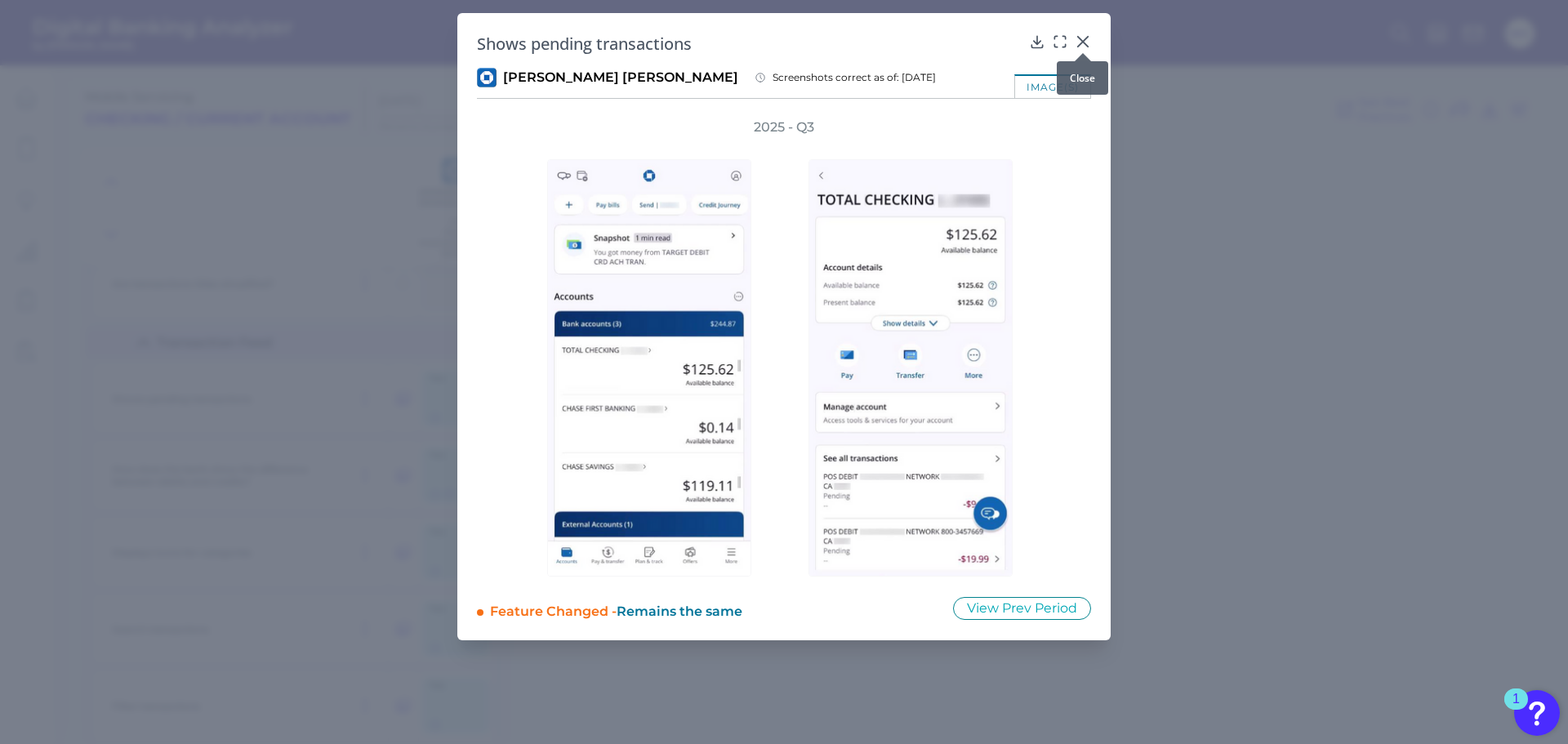
click at [1082, 41] on icon at bounding box center [1082, 41] width 10 height 10
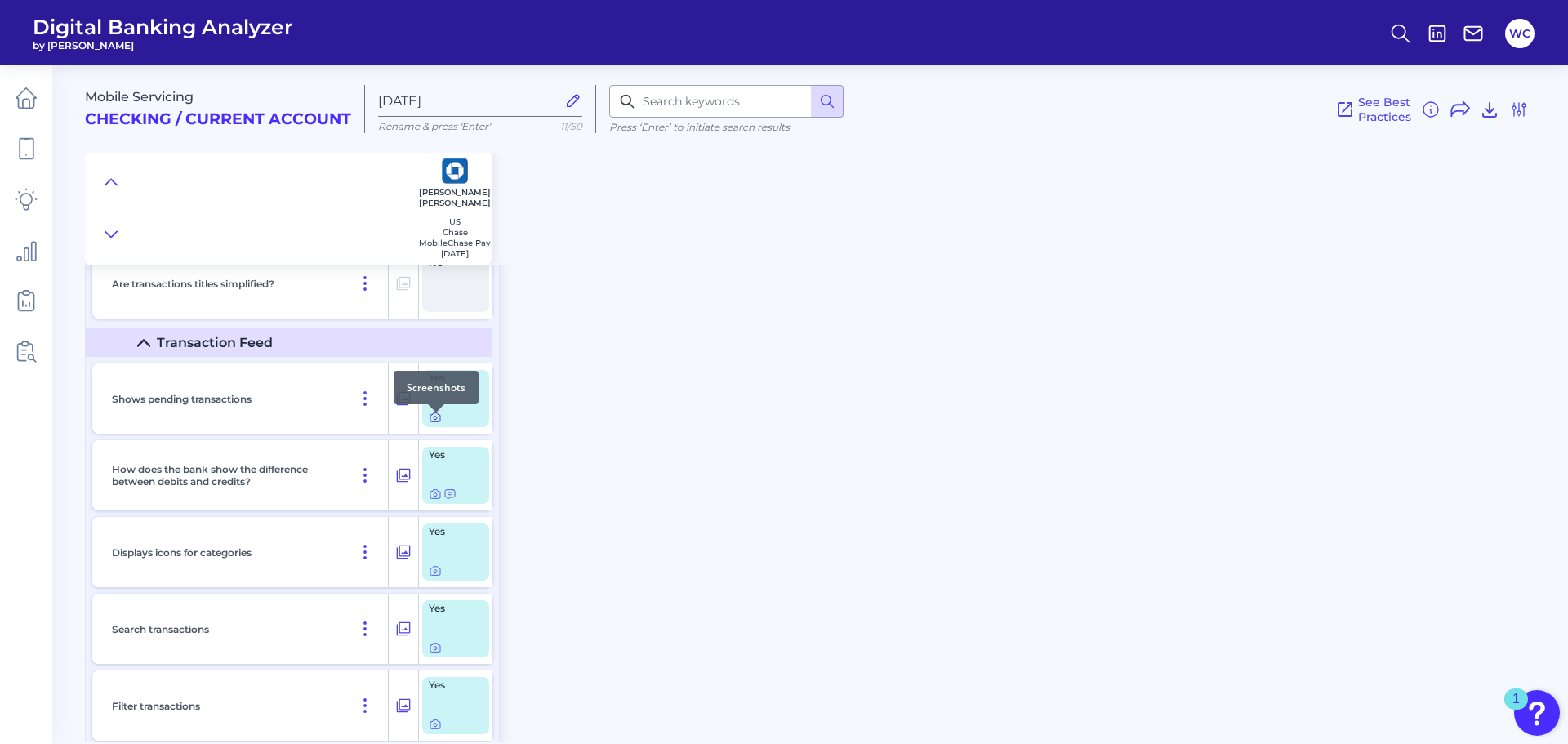
click at [433, 422] on icon at bounding box center [435, 417] width 13 height 13
